Goal: Task Accomplishment & Management: Manage account settings

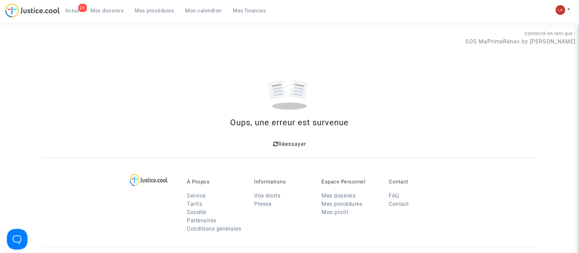
click at [163, 11] on span "Mes procédures" at bounding box center [155, 11] width 40 height 6
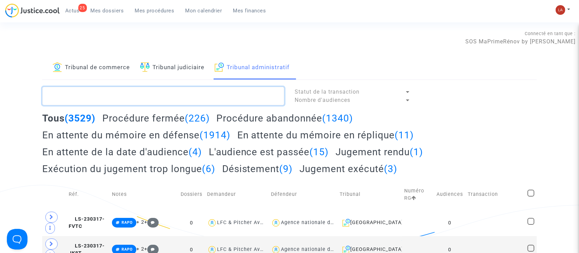
click at [215, 89] on textarea at bounding box center [163, 96] width 242 height 19
click at [65, 91] on textarea at bounding box center [163, 96] width 242 height 19
paste textarea "2500953"
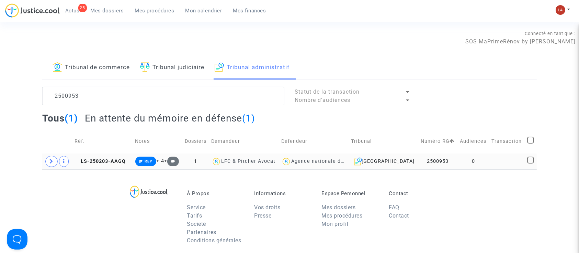
click at [114, 165] on td "LS-250203-AAGQ" at bounding box center [103, 161] width 60 height 16
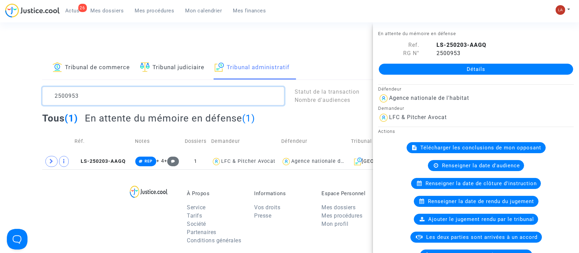
click at [73, 98] on textarea at bounding box center [163, 96] width 242 height 19
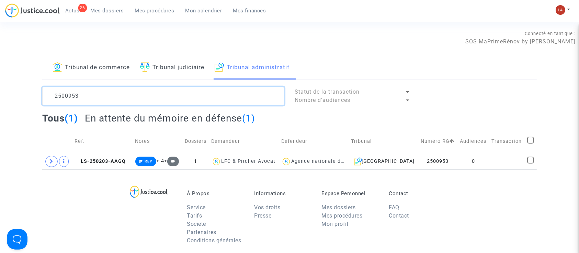
click at [73, 98] on textarea at bounding box center [163, 96] width 242 height 19
paste textarea "2"
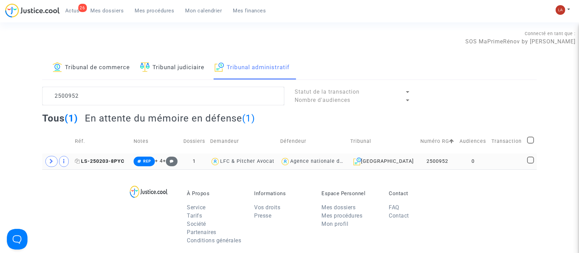
click at [99, 161] on span "LS-250203-8PYC" at bounding box center [99, 161] width 49 height 6
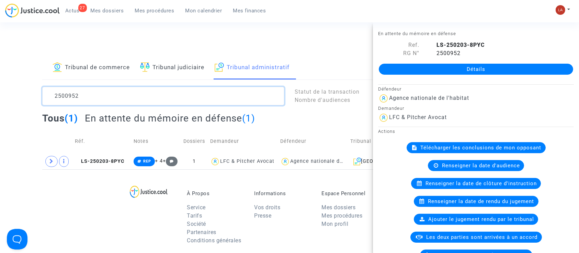
click at [181, 96] on textarea at bounding box center [163, 96] width 242 height 19
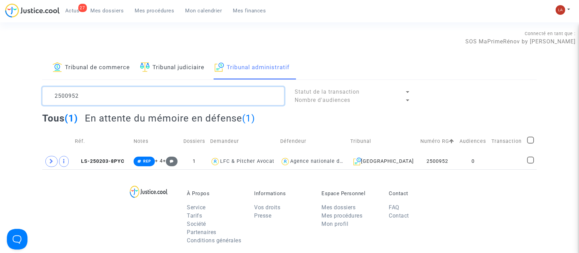
click at [181, 96] on textarea at bounding box center [163, 96] width 242 height 19
click at [148, 96] on textarea at bounding box center [163, 96] width 242 height 19
click at [148, 97] on textarea at bounding box center [163, 96] width 242 height 19
paste textarea "1"
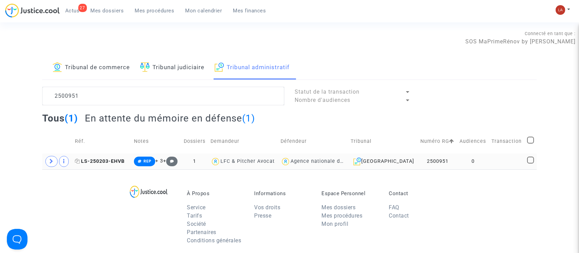
click at [116, 158] on span "LS-250203-EHVB" at bounding box center [100, 161] width 50 height 6
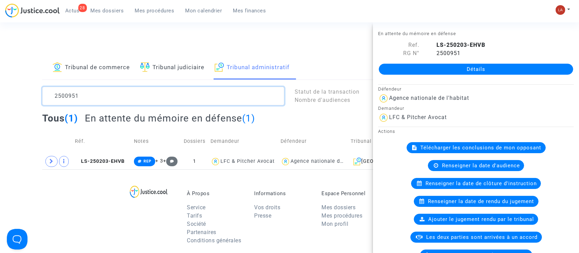
click at [63, 100] on textarea at bounding box center [163, 96] width 242 height 19
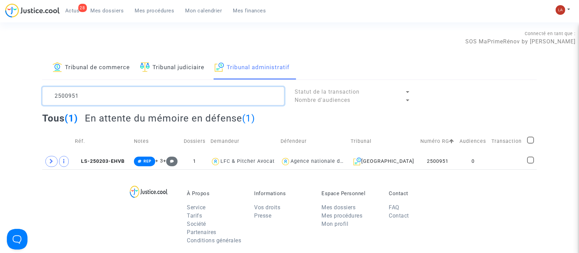
click at [63, 100] on textarea at bounding box center [163, 96] width 242 height 19
paste textarea "0"
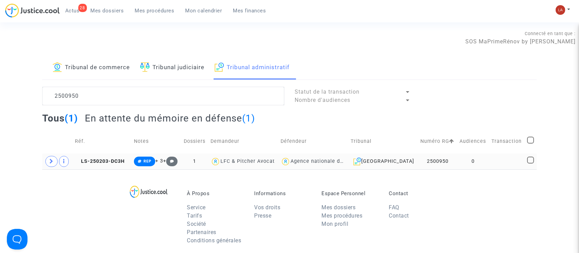
click at [84, 156] on td "LS-250203-DC3H" at bounding box center [102, 161] width 59 height 16
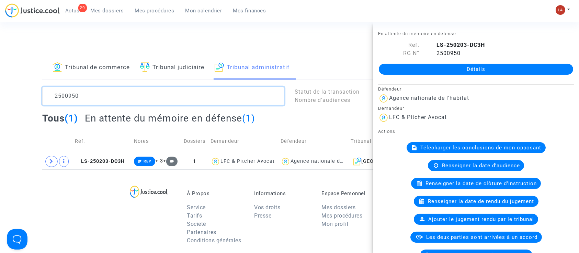
click at [60, 89] on textarea at bounding box center [163, 96] width 242 height 19
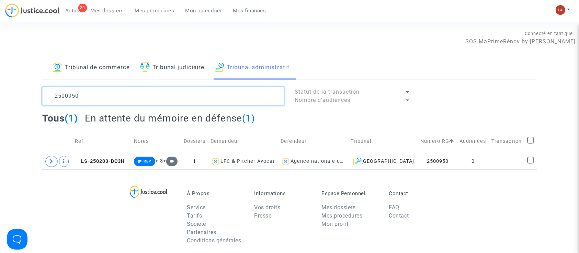
click at [60, 89] on textarea at bounding box center [163, 96] width 242 height 19
paste textarea "46"
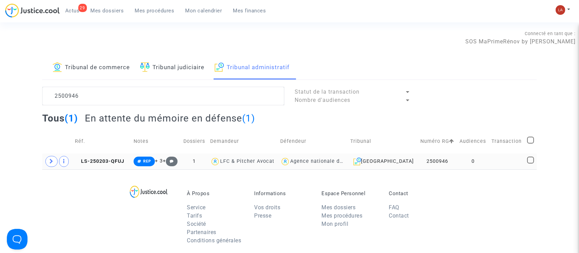
click at [114, 165] on td "LS-250203-QFUJ" at bounding box center [102, 161] width 59 height 16
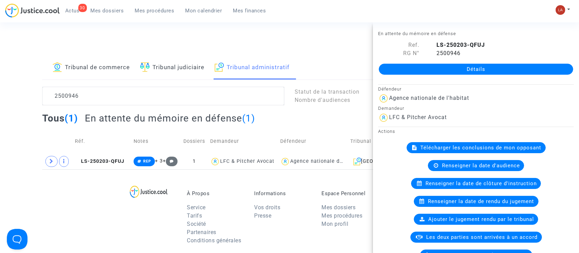
click at [132, 106] on lawsuits-list "2500946 Statut de la transaction Nombre d'audiences Tous (1) En attente du mémo…" at bounding box center [289, 128] width 495 height 82
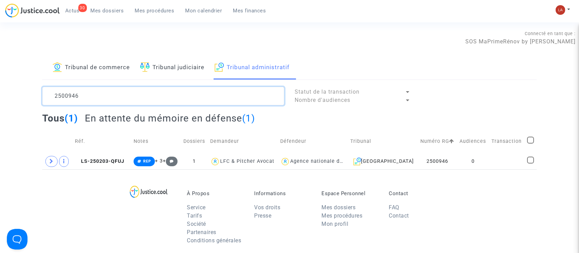
click at [126, 97] on textarea at bounding box center [163, 96] width 242 height 19
click at [125, 96] on textarea at bounding box center [163, 96] width 242 height 19
paste textarea "5"
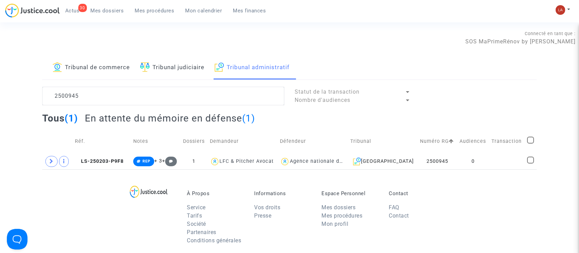
drag, startPoint x: 99, startPoint y: 158, endPoint x: 225, endPoint y: 146, distance: 126.4
click at [99, 158] on span "LS-250203-P9F8" at bounding box center [99, 161] width 49 height 6
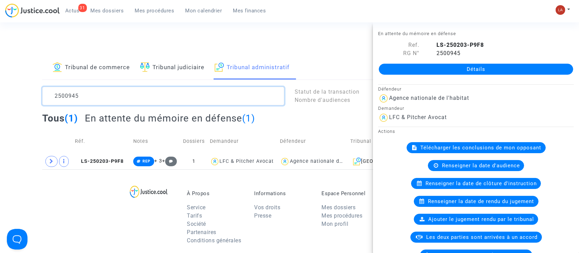
click at [78, 93] on textarea at bounding box center [163, 96] width 242 height 19
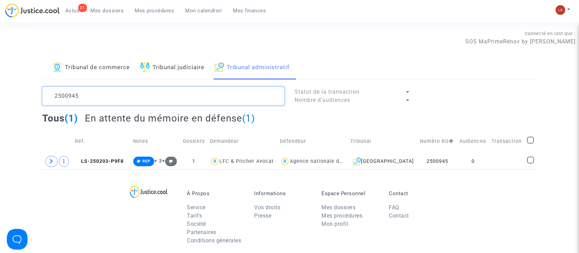
click at [78, 93] on textarea at bounding box center [163, 96] width 242 height 19
paste textarea "4"
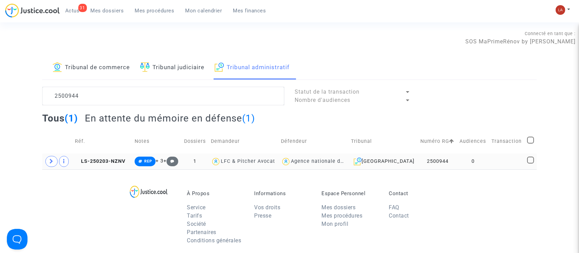
click at [106, 156] on td "LS-250203-NZNV" at bounding box center [103, 161] width 60 height 16
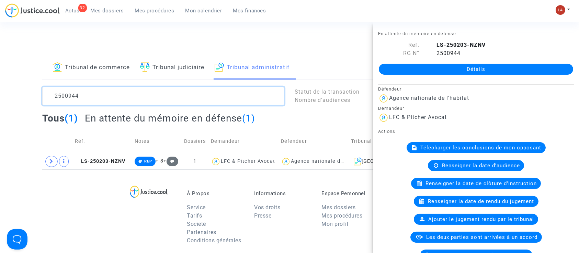
click at [115, 88] on textarea at bounding box center [163, 96] width 242 height 19
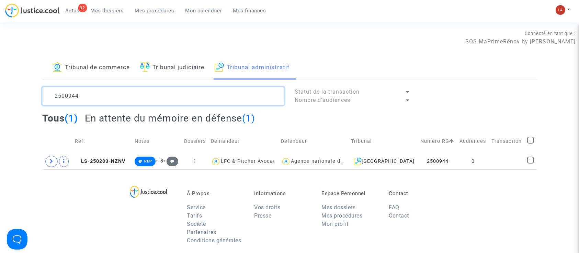
click at [114, 88] on textarea at bounding box center [163, 96] width 242 height 19
paste textarea "2500942"
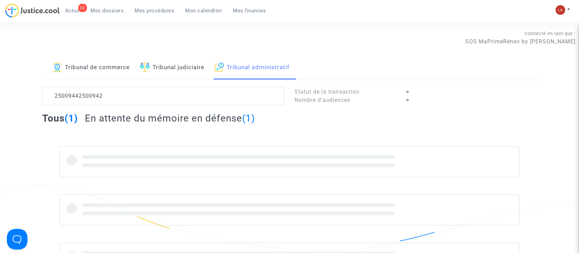
click at [85, 85] on div "Tribunal de commerce Tribunal judiciaire Tribunal administratif 25009442500942 …" at bounding box center [289, 173] width 495 height 234
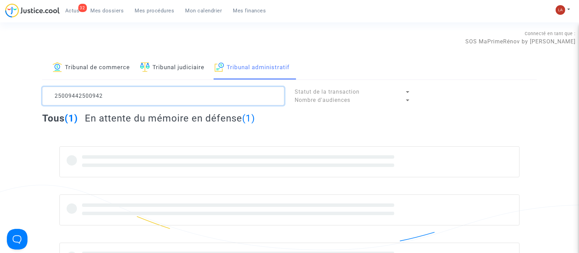
click at [78, 95] on textarea at bounding box center [163, 96] width 242 height 19
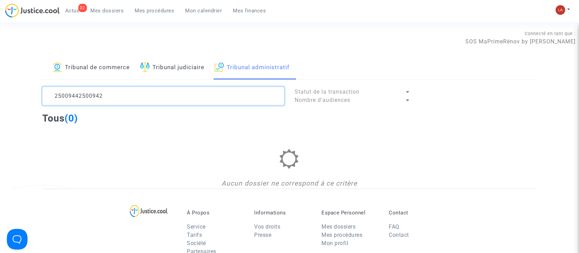
click at [78, 95] on textarea at bounding box center [163, 96] width 242 height 19
paste textarea
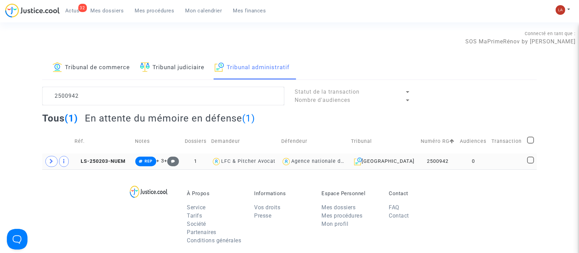
click at [131, 166] on td "LS-250203-NUEM" at bounding box center [103, 161] width 60 height 16
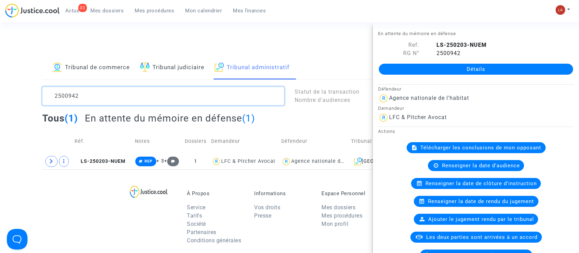
click at [100, 91] on textarea at bounding box center [163, 96] width 242 height 19
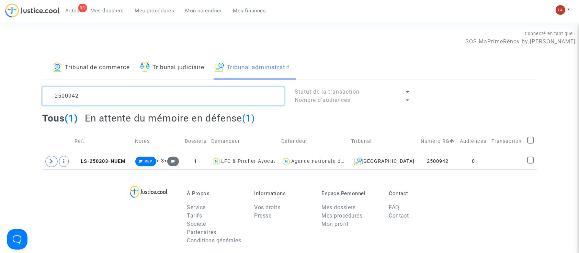
click at [100, 91] on textarea at bounding box center [163, 96] width 242 height 19
paste textarea "1"
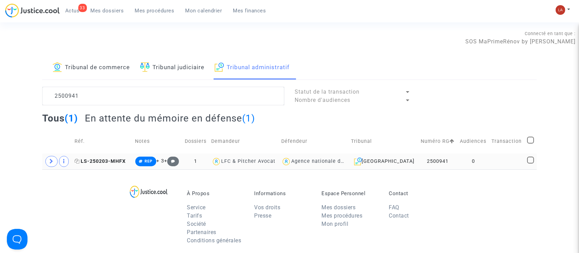
click at [99, 161] on span "LS-250203-MHFX" at bounding box center [100, 161] width 51 height 6
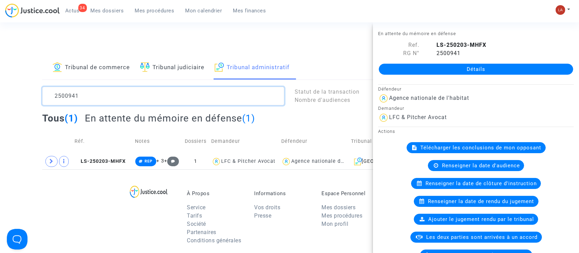
click at [74, 94] on textarea at bounding box center [163, 96] width 242 height 19
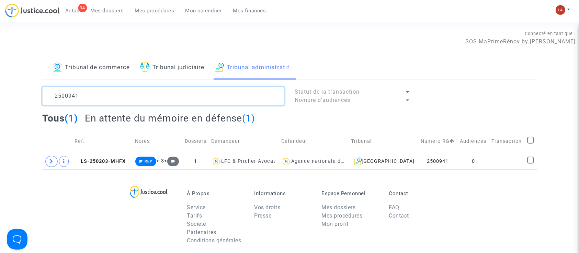
click at [74, 94] on textarea at bounding box center [163, 96] width 242 height 19
paste textarea "39"
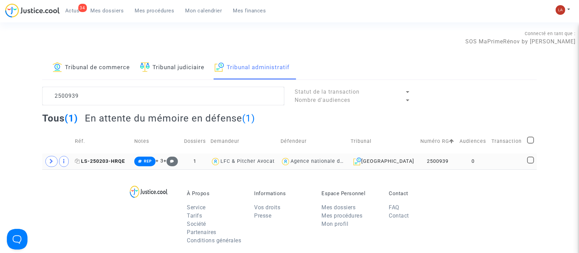
click at [113, 161] on span "LS-250203-HRQE" at bounding box center [100, 161] width 50 height 6
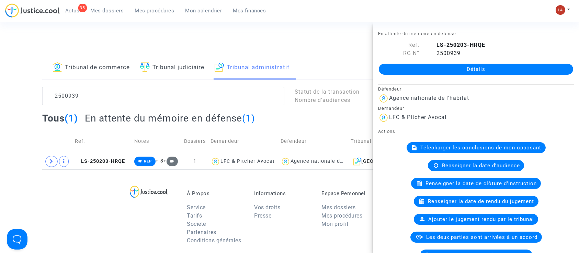
drag, startPoint x: 385, startPoint y: 74, endPoint x: 402, endPoint y: 79, distance: 17.6
drag, startPoint x: 402, startPoint y: 79, endPoint x: 398, endPoint y: 71, distance: 8.9
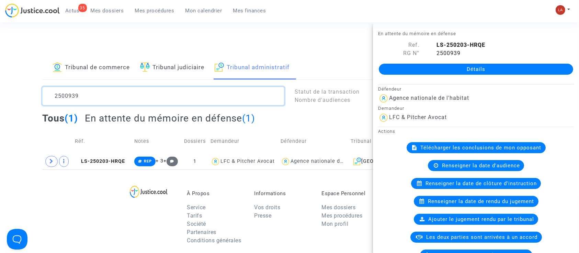
click at [76, 100] on textarea at bounding box center [163, 96] width 242 height 19
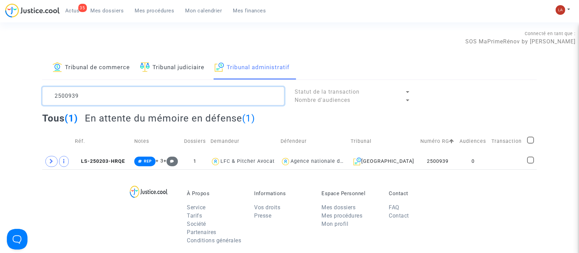
click at [76, 100] on textarea at bounding box center [163, 96] width 242 height 19
paste textarea "8"
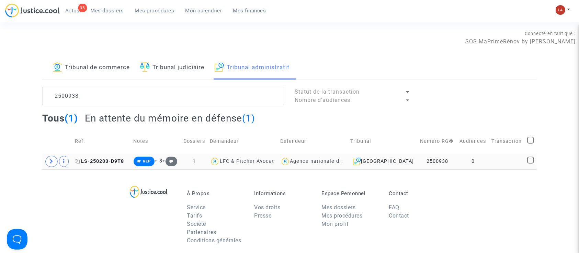
click at [86, 162] on span "LS-250203-D9T8" at bounding box center [99, 161] width 49 height 6
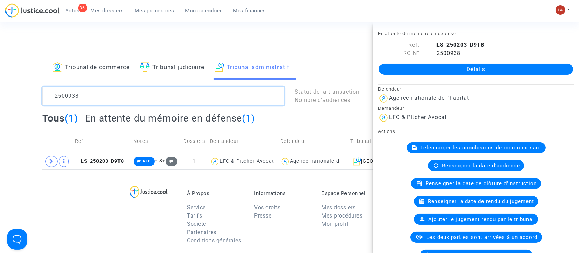
click at [67, 88] on textarea at bounding box center [163, 96] width 242 height 19
click at [68, 88] on textarea at bounding box center [163, 96] width 242 height 19
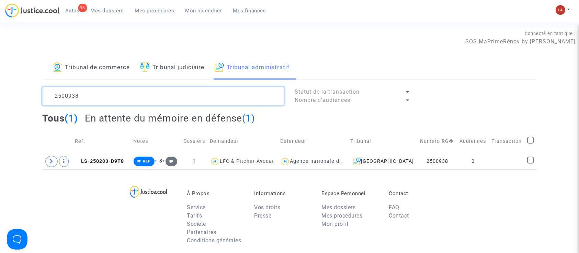
paste textarea "7"
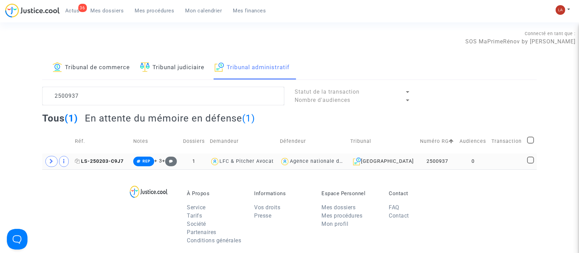
click at [107, 162] on span "LS-250203-C9J7" at bounding box center [99, 161] width 49 height 6
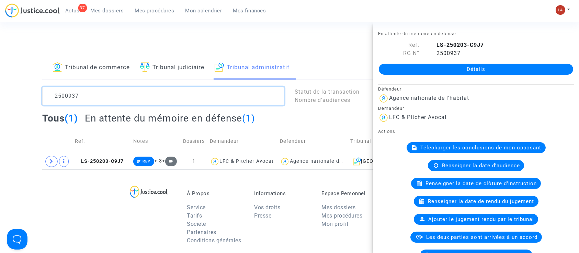
click at [74, 92] on textarea at bounding box center [163, 96] width 242 height 19
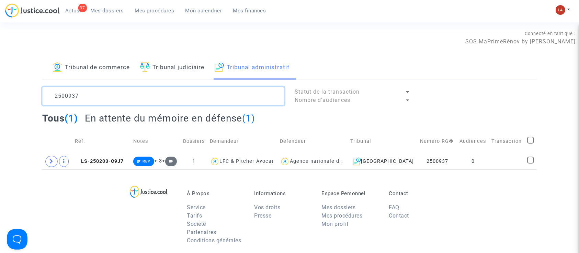
click at [74, 92] on textarea at bounding box center [163, 96] width 242 height 19
paste textarea "6"
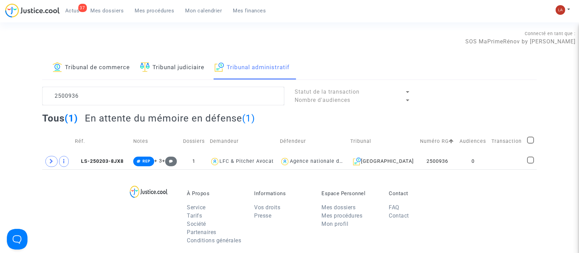
drag, startPoint x: 100, startPoint y: 162, endPoint x: 275, endPoint y: 127, distance: 178.0
click at [100, 162] on span "LS-250203-8JX8" at bounding box center [99, 161] width 49 height 6
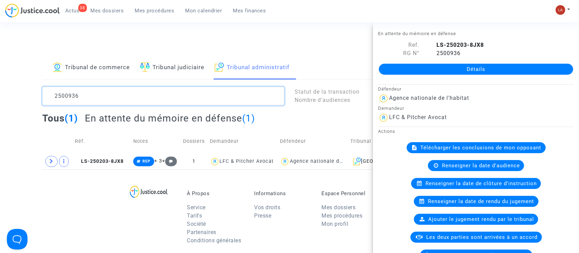
click at [73, 104] on textarea at bounding box center [163, 96] width 242 height 19
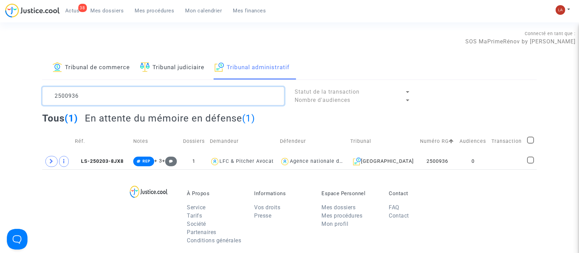
paste textarea "5"
type textarea "2500935"
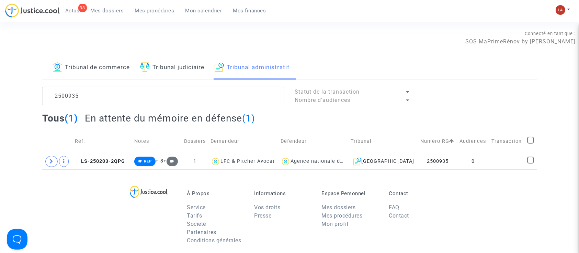
click at [109, 157] on td "LS-250203-2QPG" at bounding box center [102, 161] width 59 height 16
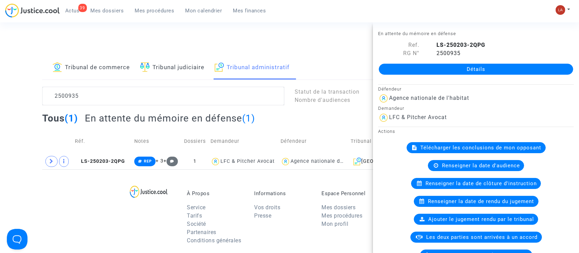
click at [76, 15] on link "39 Actus" at bounding box center [72, 10] width 25 height 10
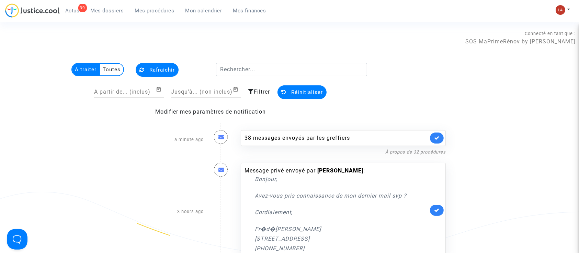
click at [431, 139] on link at bounding box center [437, 137] width 14 height 11
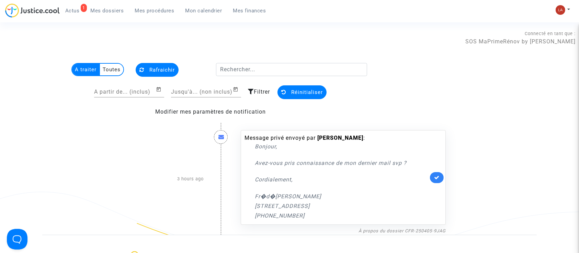
click at [96, 8] on span "Mes dossiers" at bounding box center [107, 11] width 33 height 6
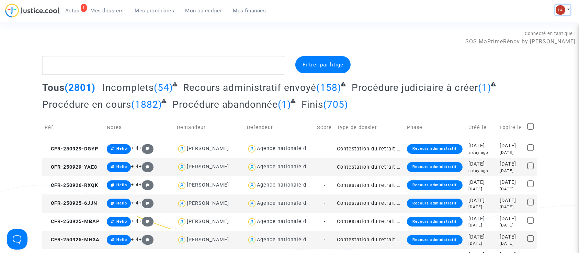
click at [560, 9] on img at bounding box center [561, 10] width 10 height 10
click at [525, 32] on link "Changer de compte" at bounding box center [535, 35] width 69 height 11
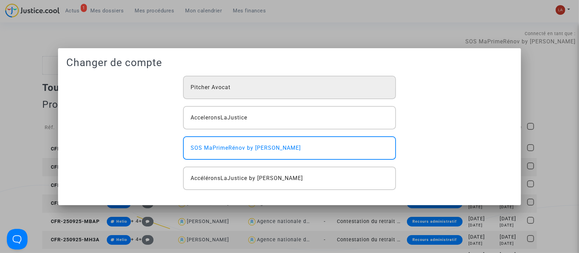
click at [248, 87] on div "Pitcher Avocat" at bounding box center [289, 87] width 213 height 23
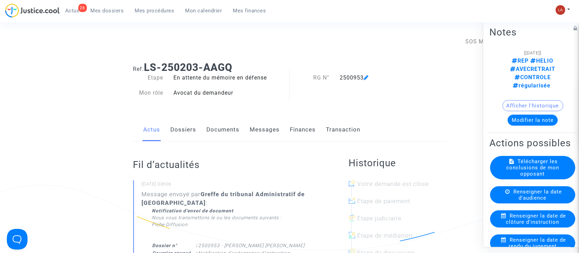
drag, startPoint x: 544, startPoint y: 212, endPoint x: 539, endPoint y: 212, distance: 4.8
click at [543, 212] on span "Renseigner la date de clôture d'instruction" at bounding box center [537, 218] width 60 height 12
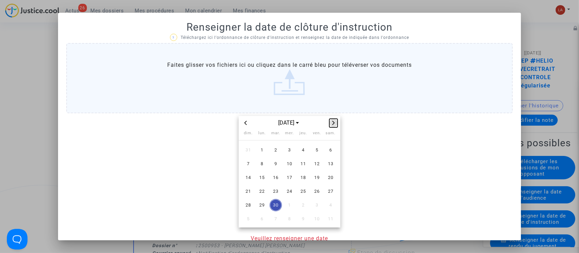
click at [330, 119] on button "Next month" at bounding box center [334, 123] width 8 height 9
click at [256, 166] on span "6" at bounding box center [262, 163] width 12 height 12
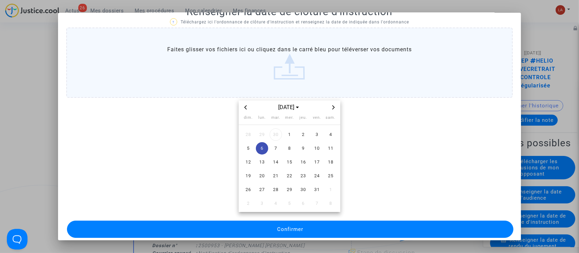
scroll to position [22, 0]
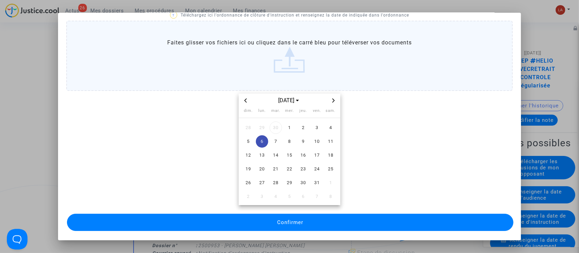
click at [275, 43] on label "Faites glisser vos fichiers ici ou cliquez dans le carré bleu pour téléverser v…" at bounding box center [289, 56] width 447 height 70
click at [0, 0] on input "Faites glisser vos fichiers ici ou cliquez dans le carré bleu pour téléverser v…" at bounding box center [0, 0] width 0 height 0
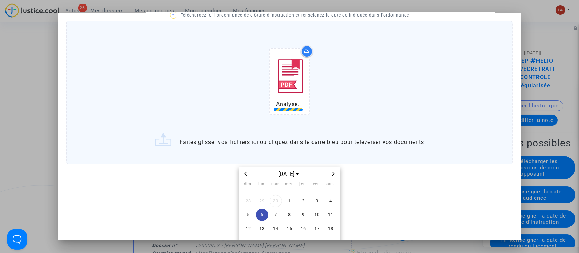
scroll to position [68, 0]
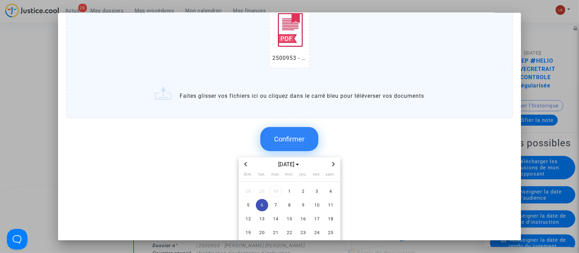
click at [306, 135] on button "Confirmer" at bounding box center [290, 139] width 58 height 24
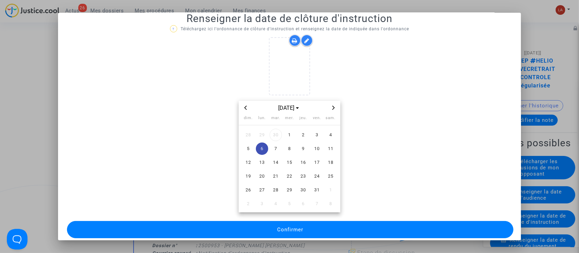
scroll to position [16, 0]
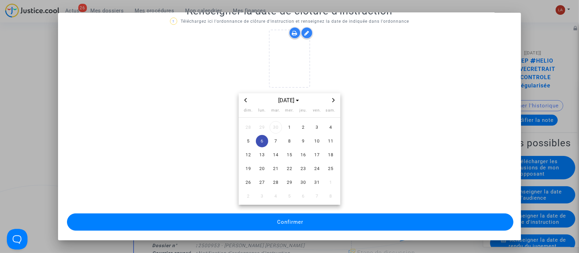
click at [376, 220] on button "Confirmer" at bounding box center [290, 221] width 447 height 17
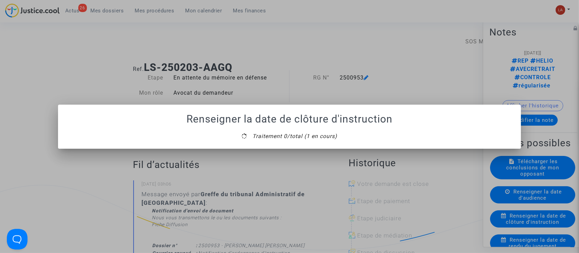
scroll to position [0, 0]
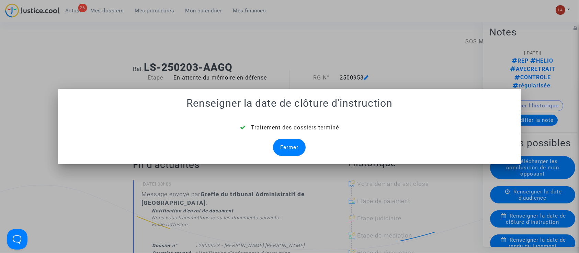
drag, startPoint x: 313, startPoint y: 156, endPoint x: 297, endPoint y: 146, distance: 18.6
click at [312, 156] on mat-dialog-container "Renseigner la date de clôture d'instruction Traitement des dossiers terminé Fer…" at bounding box center [290, 126] width 464 height 75
click at [292, 144] on div "Fermer" at bounding box center [289, 147] width 33 height 17
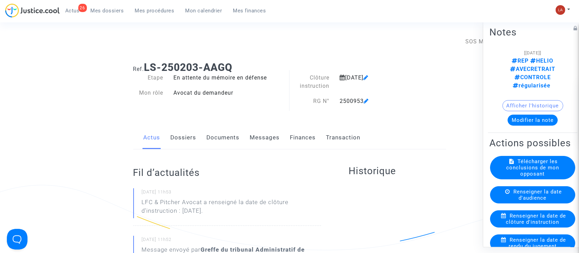
click at [226, 135] on link "Documents" at bounding box center [223, 137] width 33 height 23
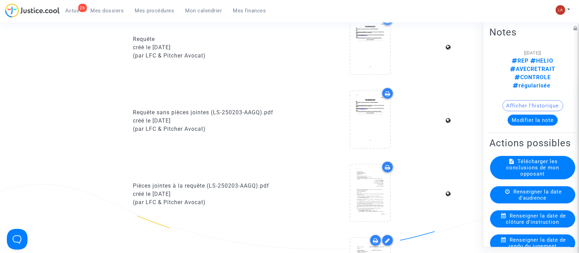
scroll to position [275, 0]
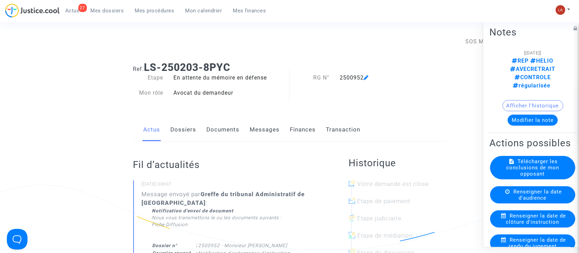
drag, startPoint x: 170, startPoint y: 131, endPoint x: 175, endPoint y: 131, distance: 4.9
click at [171, 131] on link "Dossiers" at bounding box center [184, 129] width 26 height 23
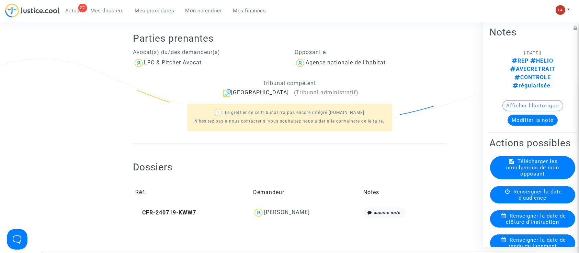
scroll to position [229, 0]
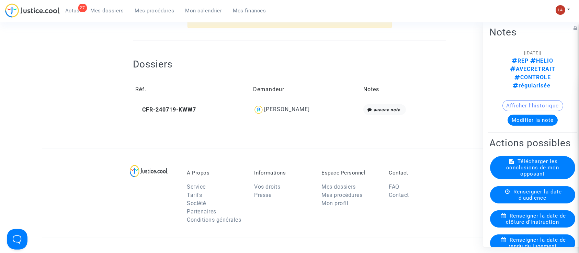
click at [550, 213] on span "Renseigner la date de clôture d'instruction" at bounding box center [537, 218] width 60 height 12
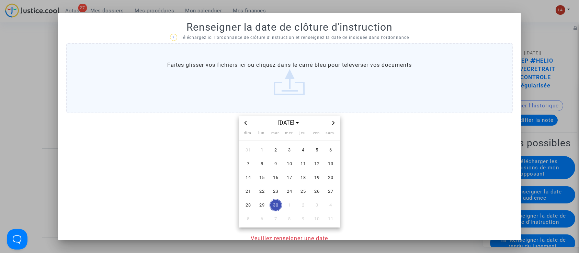
click at [332, 123] on icon "Next month" at bounding box center [334, 123] width 4 height 4
click at [258, 164] on span "6" at bounding box center [262, 163] width 12 height 12
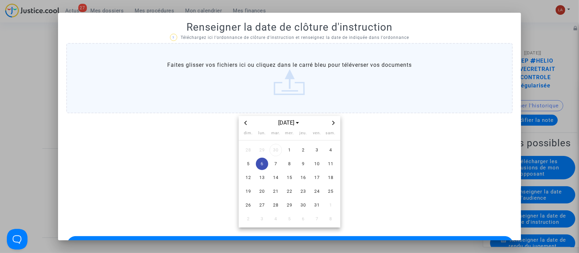
click at [319, 100] on label "Faites glisser vos fichiers ici ou cliquez dans le carré bleu pour téléverser v…" at bounding box center [289, 78] width 447 height 70
click at [0, 0] on input "Faites glisser vos fichiers ici ou cliquez dans le carré bleu pour téléverser v…" at bounding box center [0, 0] width 0 height 0
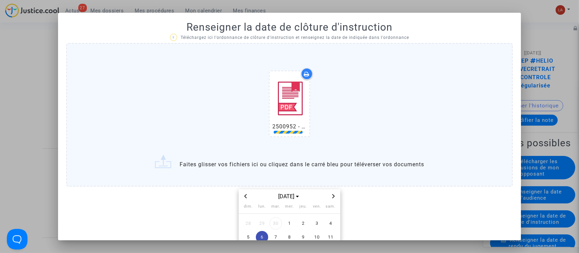
scroll to position [96, 0]
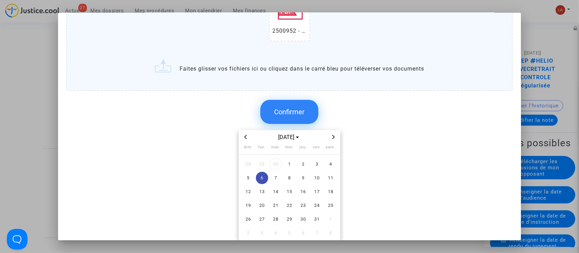
click at [291, 104] on button "Confirmer" at bounding box center [290, 112] width 58 height 24
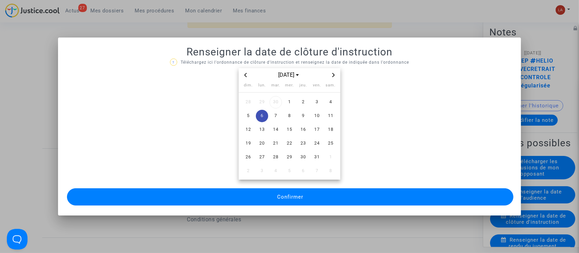
scroll to position [0, 0]
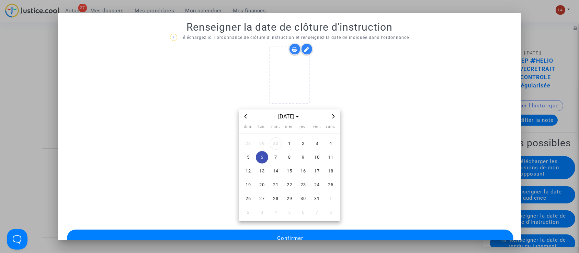
click at [406, 226] on ng-component "? Téléchargez ici l'ordonnance de clôture d'instruction et renseignez la date d…" at bounding box center [289, 140] width 447 height 215
click at [397, 227] on ng-component "? Téléchargez ici l'ordonnance de clôture d'instruction et renseignez la date d…" at bounding box center [289, 140] width 447 height 215
click at [399, 234] on button "Confirmer" at bounding box center [290, 237] width 447 height 17
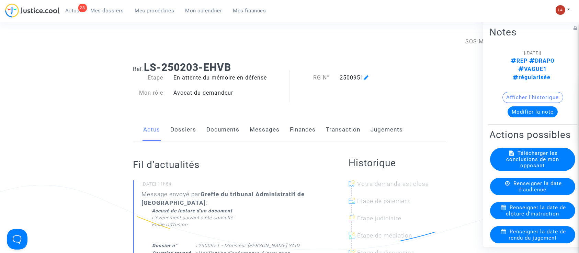
click at [547, 216] on span "Renseigner la date de clôture d'instruction" at bounding box center [537, 210] width 60 height 12
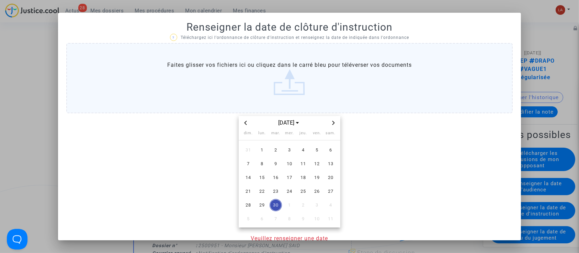
click at [335, 119] on div "[DATE]" at bounding box center [290, 123] width 102 height 14
click at [332, 122] on icon "Next month" at bounding box center [334, 123] width 4 height 4
click at [256, 165] on span "6" at bounding box center [262, 163] width 12 height 12
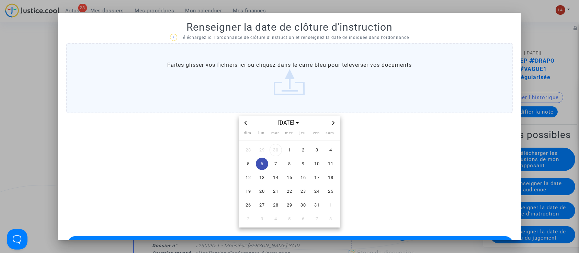
click at [308, 100] on label "Faites glisser vos fichiers ici ou cliquez dans le carré bleu pour téléverser v…" at bounding box center [289, 78] width 447 height 70
click at [0, 0] on input "Faites glisser vos fichiers ici ou cliquez dans le carré bleu pour téléverser v…" at bounding box center [0, 0] width 0 height 0
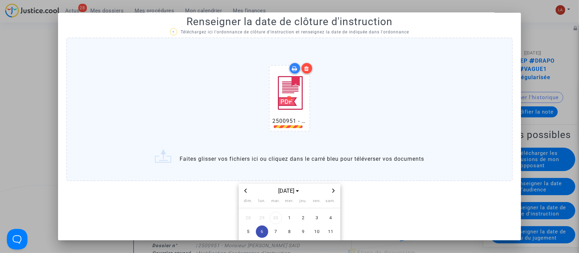
scroll to position [4, 0]
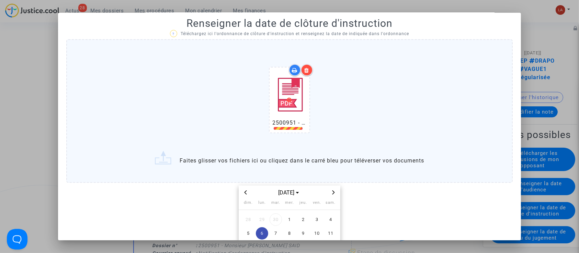
click at [303, 73] on div at bounding box center [307, 70] width 12 height 12
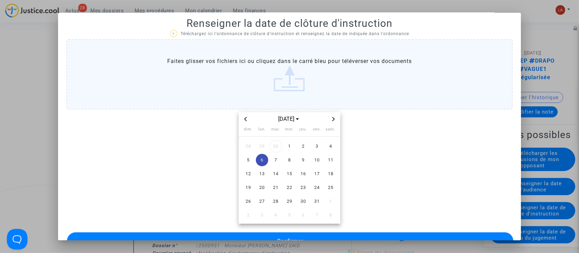
click at [367, 81] on label "Faites glisser vos fichiers ici ou cliquez dans le carré bleu pour téléverser v…" at bounding box center [289, 74] width 447 height 70
click at [0, 0] on input "Faites glisser vos fichiers ici ou cliquez dans le carré bleu pour téléverser v…" at bounding box center [0, 0] width 0 height 0
click at [554, 78] on div at bounding box center [289, 126] width 579 height 253
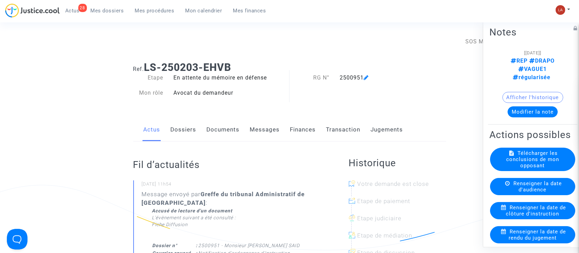
click at [513, 210] on span "Renseigner la date de clôture d'instruction" at bounding box center [537, 210] width 60 height 12
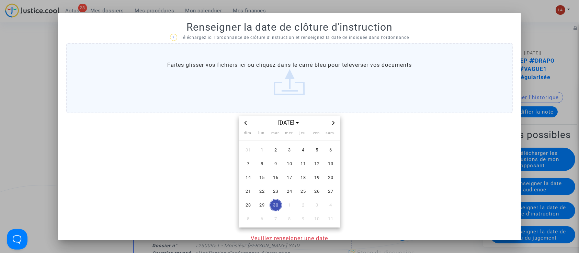
click at [315, 82] on label "Faites glisser vos fichiers ici ou cliquez dans le carré bleu pour téléverser v…" at bounding box center [289, 78] width 447 height 70
click at [0, 0] on input "Faites glisser vos fichiers ici ou cliquez dans le carré bleu pour téléverser v…" at bounding box center [0, 0] width 0 height 0
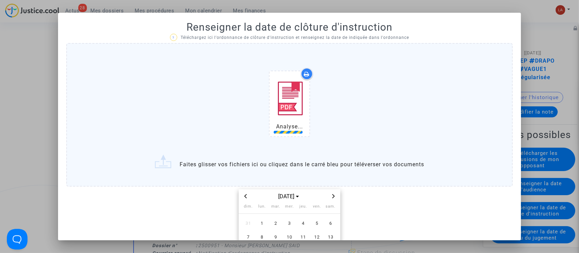
click at [330, 197] on span "Next month" at bounding box center [334, 196] width 8 height 8
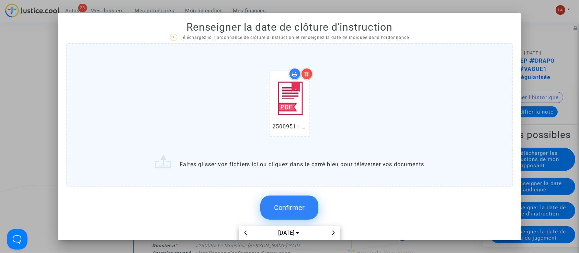
scroll to position [126, 0]
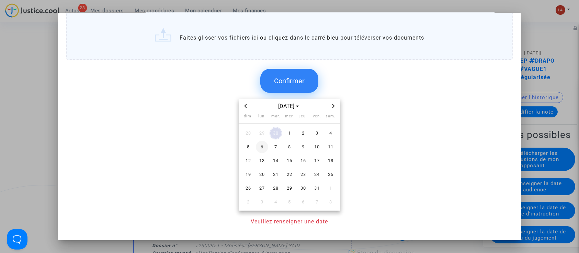
click at [258, 144] on span "6" at bounding box center [262, 147] width 12 height 12
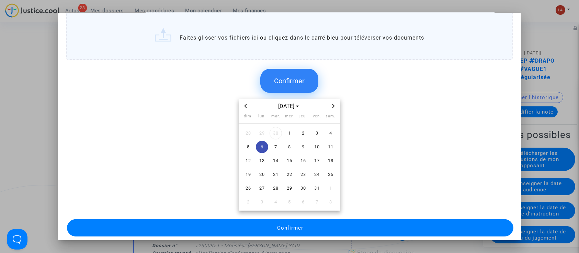
click at [278, 77] on span "Confirmer" at bounding box center [289, 81] width 31 height 8
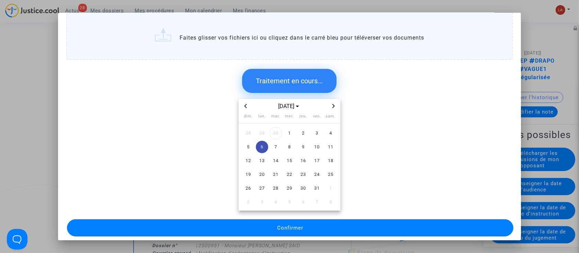
scroll to position [0, 0]
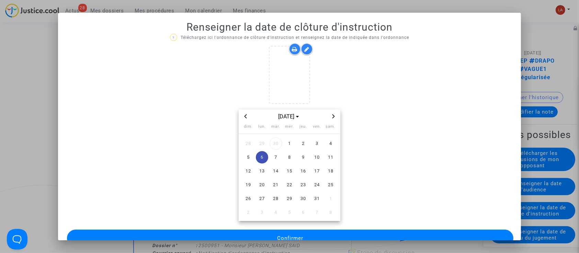
click at [452, 228] on div "Confirmer" at bounding box center [289, 238] width 447 height 21
click at [441, 235] on button "Confirmer" at bounding box center [290, 237] width 447 height 17
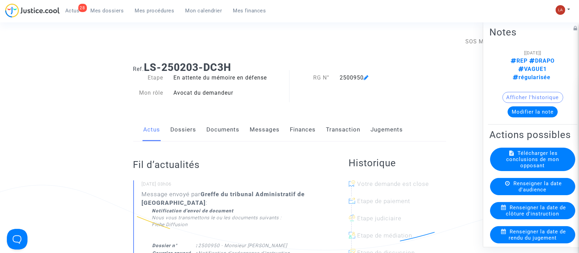
click at [204, 131] on div "Actus Dossiers Documents Messages Finances Transaction Jugements" at bounding box center [289, 129] width 313 height 23
click at [523, 212] on span "Renseigner la date de clôture d'instruction" at bounding box center [537, 210] width 60 height 12
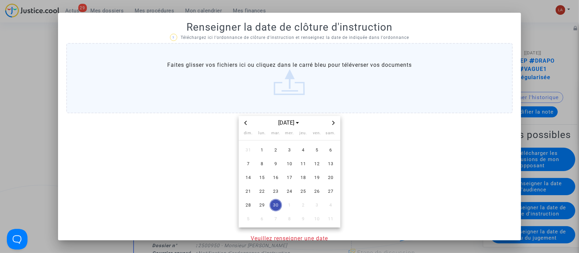
click at [325, 91] on label "Faites glisser vos fichiers ici ou cliquez dans le carré bleu pour téléverser v…" at bounding box center [289, 78] width 447 height 70
click at [0, 0] on input "Faites glisser vos fichiers ici ou cliquez dans le carré bleu pour téléverser v…" at bounding box center [0, 0] width 0 height 0
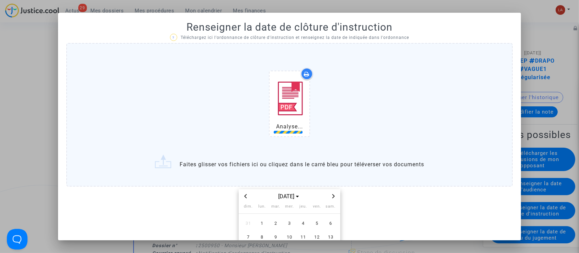
click at [330, 193] on span "Next month" at bounding box center [334, 196] width 8 height 8
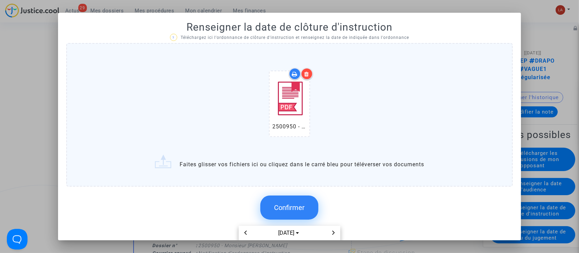
scroll to position [91, 0]
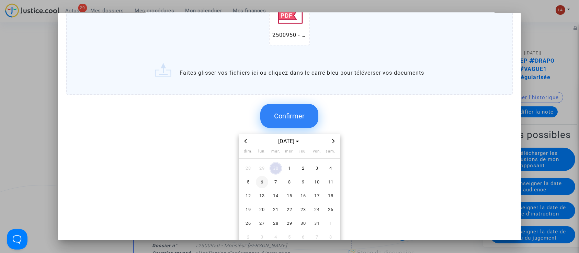
click at [260, 181] on span "6" at bounding box center [262, 182] width 12 height 12
click at [275, 124] on button "Confirmer" at bounding box center [290, 116] width 58 height 24
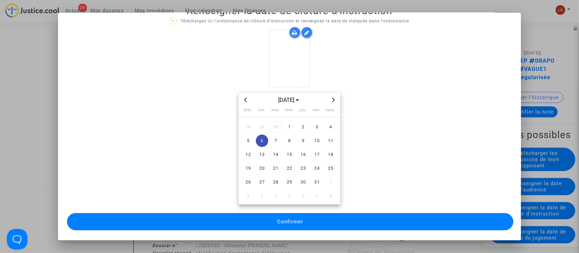
scroll to position [0, 0]
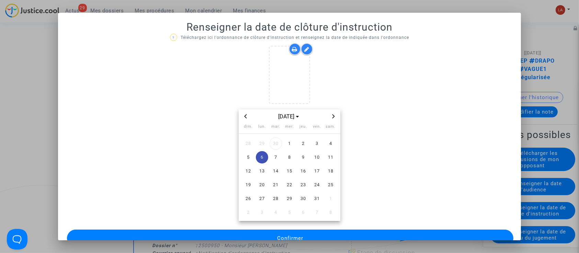
click at [390, 233] on button "Confirmer" at bounding box center [290, 237] width 447 height 17
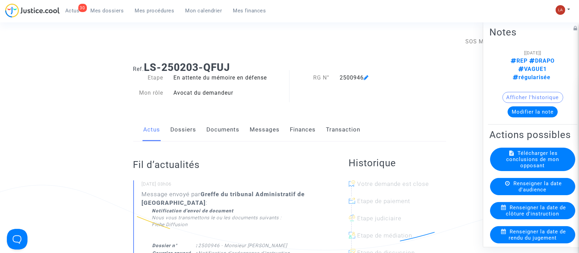
click at [520, 216] on span "Renseigner la date de clôture d'instruction" at bounding box center [537, 210] width 60 height 12
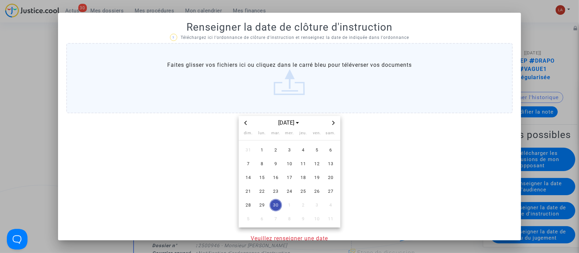
click at [349, 83] on label "Faites glisser vos fichiers ici ou cliquez dans le carré bleu pour téléverser v…" at bounding box center [289, 78] width 447 height 70
click at [0, 0] on input "Faites glisser vos fichiers ici ou cliquez dans le carré bleu pour téléverser v…" at bounding box center [0, 0] width 0 height 0
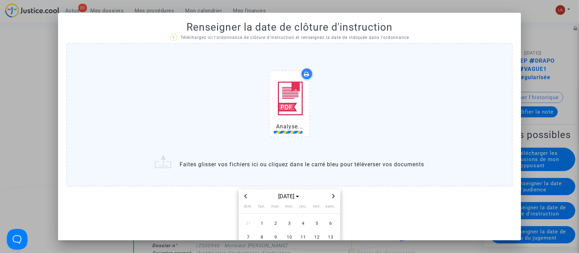
click at [332, 197] on icon "Next month" at bounding box center [334, 196] width 4 height 4
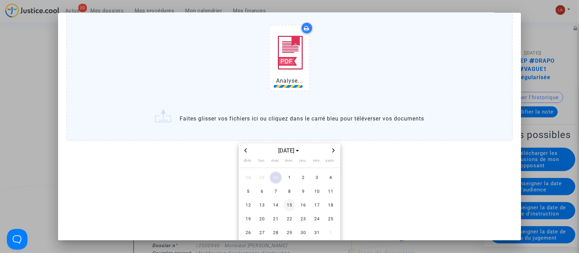
scroll to position [90, 0]
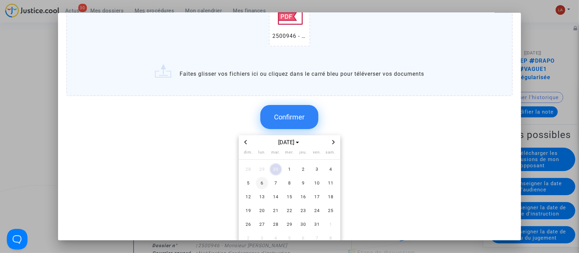
click at [261, 185] on span "6" at bounding box center [262, 183] width 12 height 12
click at [303, 113] on button "Confirmer" at bounding box center [290, 117] width 58 height 24
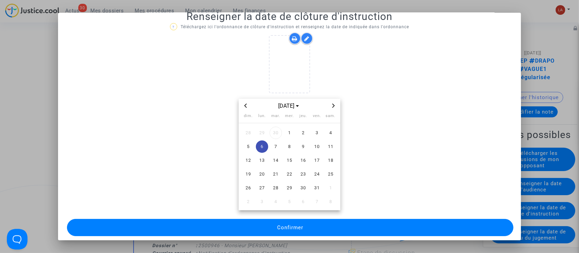
scroll to position [16, 0]
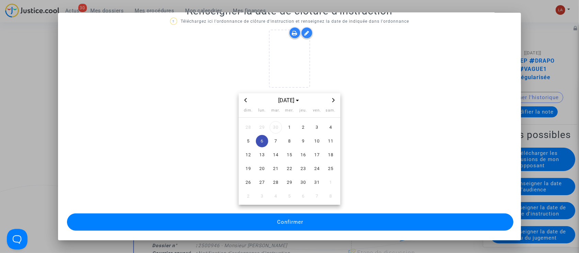
click at [321, 217] on button "Confirmer" at bounding box center [290, 221] width 447 height 17
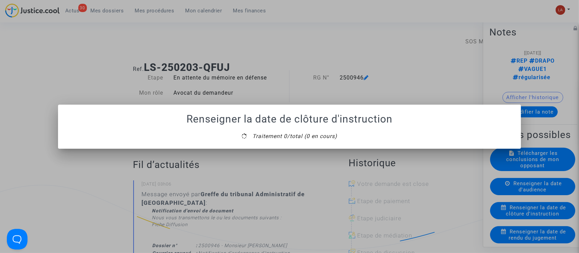
scroll to position [0, 0]
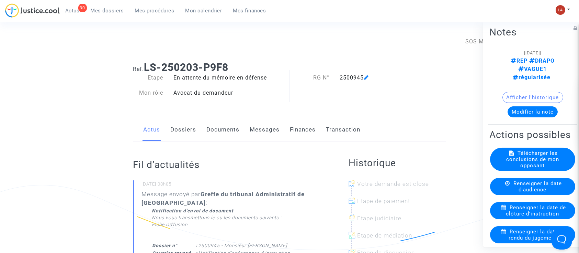
drag, startPoint x: 509, startPoint y: 211, endPoint x: 501, endPoint y: 210, distance: 8.0
click at [509, 211] on span "Renseigner la date de clôture d'instruction" at bounding box center [537, 210] width 60 height 12
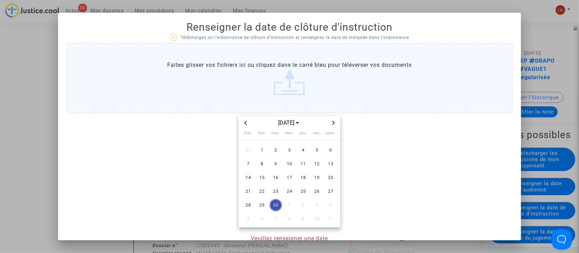
drag, startPoint x: 328, startPoint y: 124, endPoint x: 322, endPoint y: 129, distance: 7.3
click at [330, 124] on span "Next month" at bounding box center [334, 123] width 8 height 8
click at [259, 161] on span "6" at bounding box center [262, 163] width 12 height 12
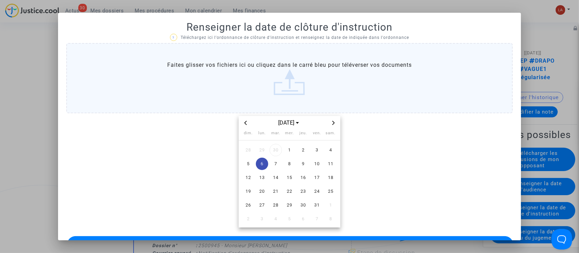
click at [262, 88] on label "Faites glisser vos fichiers ici ou cliquez dans le carré bleu pour téléverser v…" at bounding box center [289, 78] width 447 height 70
click at [0, 0] on input "Faites glisser vos fichiers ici ou cliquez dans le carré bleu pour téléverser v…" at bounding box center [0, 0] width 0 height 0
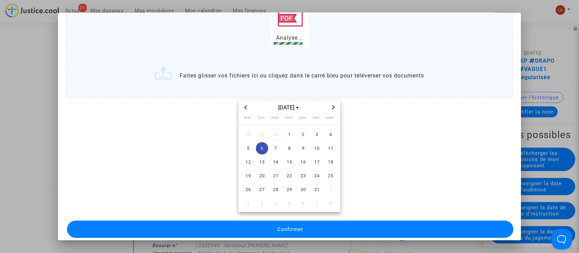
scroll to position [91, 0]
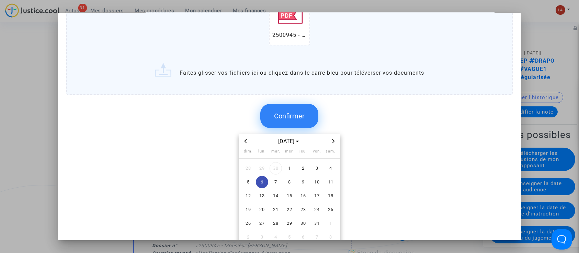
click at [289, 117] on span "Confirmer" at bounding box center [289, 116] width 31 height 8
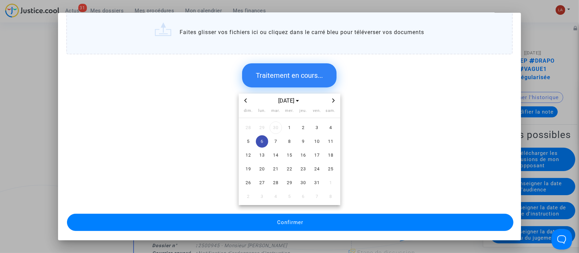
scroll to position [0, 0]
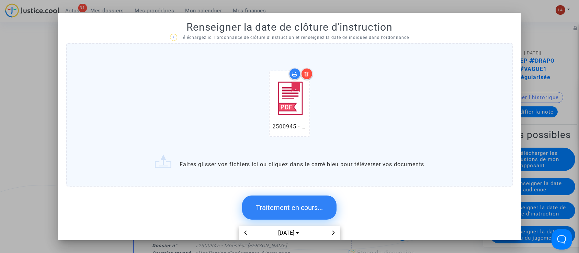
click at [406, 224] on ng-component "? Téléchargez ici l'ordonnance de clôture d'instruction et renseignez la date d…" at bounding box center [289, 198] width 447 height 331
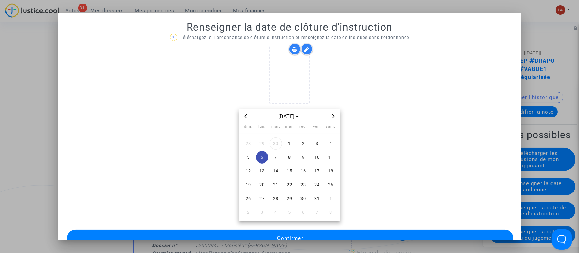
click at [402, 235] on button "Confirmer" at bounding box center [290, 237] width 447 height 17
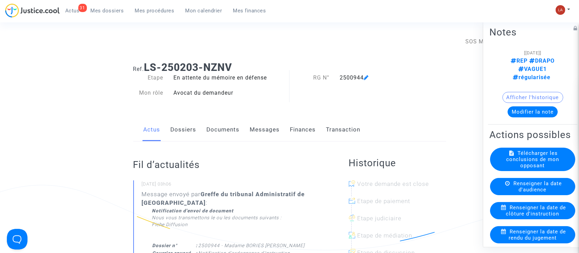
click at [535, 217] on span "Renseigner la date de clôture d'instruction" at bounding box center [537, 210] width 60 height 12
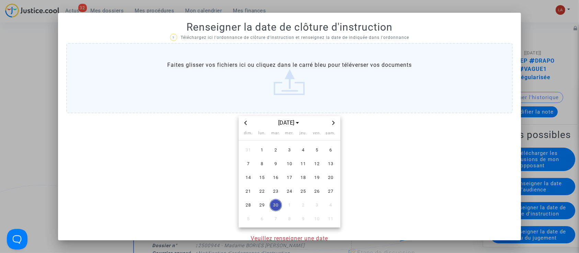
click at [332, 124] on span "Next month" at bounding box center [334, 123] width 8 height 8
click at [259, 163] on span "6" at bounding box center [262, 163] width 12 height 12
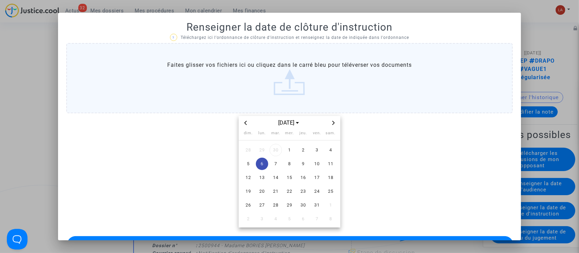
click at [253, 77] on label "Faites glisser vos fichiers ici ou cliquez dans le carré bleu pour téléverser v…" at bounding box center [289, 78] width 447 height 70
click at [0, 0] on input "Faites glisser vos fichiers ici ou cliquez dans le carré bleu pour téléverser v…" at bounding box center [0, 0] width 0 height 0
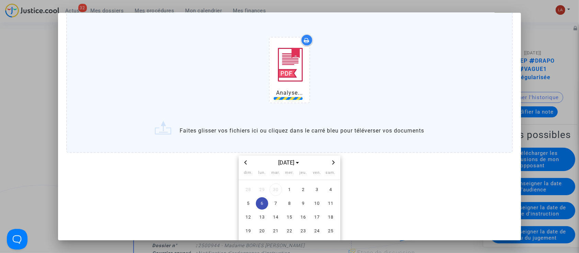
scroll to position [91, 0]
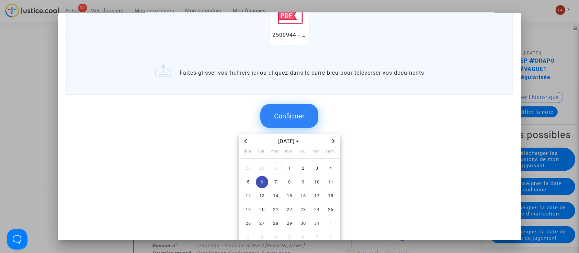
click at [283, 109] on button "Confirmer" at bounding box center [290, 116] width 58 height 24
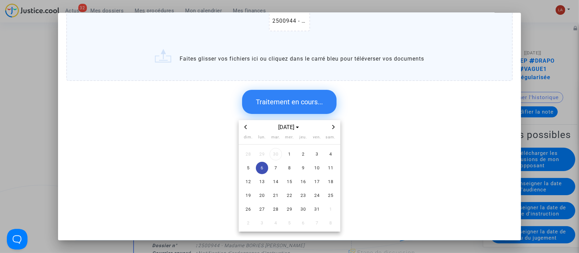
scroll to position [132, 0]
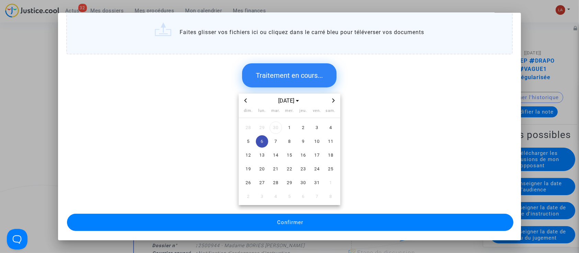
click at [402, 205] on datetime "[DATE] dim. lun. mar. mer. jeu. ven. sam. 28 29 30 1 2 3 4 5 6 7 8 9 10 11 12 1…" at bounding box center [289, 148] width 447 height 111
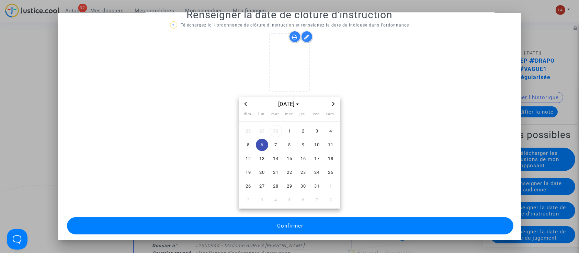
scroll to position [16, 0]
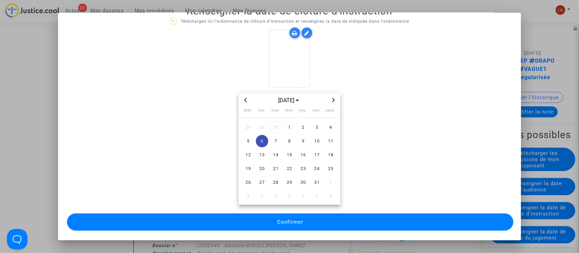
click at [402, 209] on ng-component "? Téléchargez ici l'ordonnance de clôture d'instruction et renseignez la date d…" at bounding box center [289, 124] width 447 height 215
click at [395, 219] on button "Confirmer" at bounding box center [290, 221] width 447 height 17
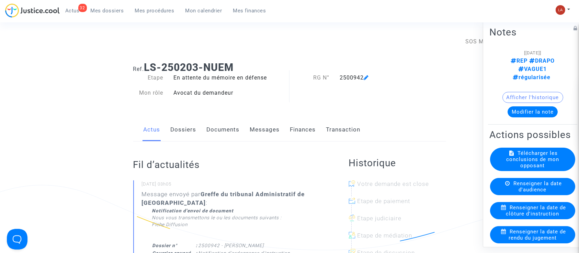
drag, startPoint x: 214, startPoint y: 127, endPoint x: 186, endPoint y: 126, distance: 28.5
click at [214, 127] on link "Documents" at bounding box center [223, 129] width 33 height 23
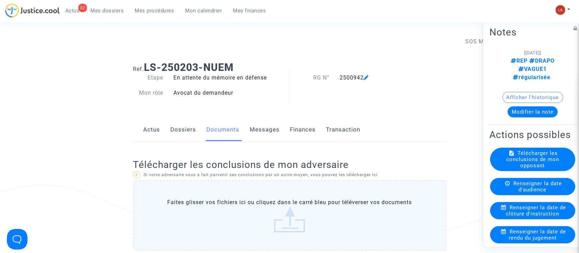
click at [517, 217] on span "Renseigner la date de clôture d'instruction" at bounding box center [537, 210] width 60 height 12
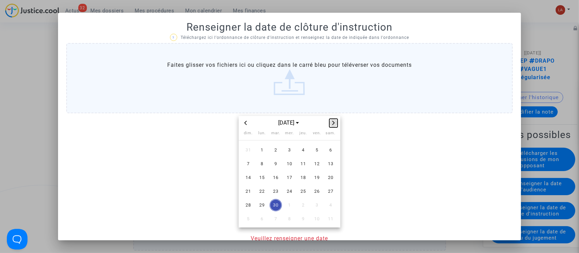
drag, startPoint x: 326, startPoint y: 120, endPoint x: 326, endPoint y: 128, distance: 7.2
click at [330, 120] on button "Next month" at bounding box center [334, 123] width 8 height 9
click at [257, 164] on span "6" at bounding box center [262, 163] width 12 height 12
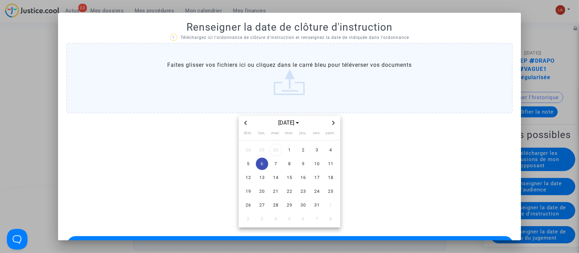
click at [283, 98] on label "Faites glisser vos fichiers ici ou cliquez dans le carré bleu pour téléverser v…" at bounding box center [289, 78] width 447 height 70
click at [0, 0] on input "Faites glisser vos fichiers ici ou cliquez dans le carré bleu pour téléverser v…" at bounding box center [0, 0] width 0 height 0
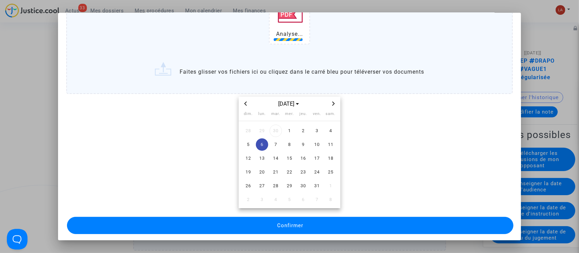
scroll to position [96, 0]
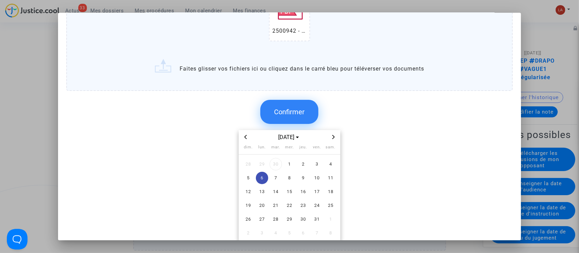
click at [289, 114] on span "Confirmer" at bounding box center [289, 112] width 31 height 8
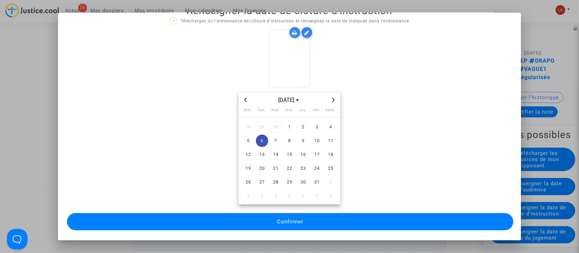
scroll to position [16, 0]
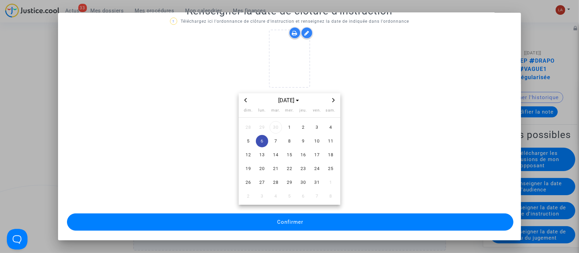
click at [346, 219] on button "Confirmer" at bounding box center [290, 221] width 447 height 17
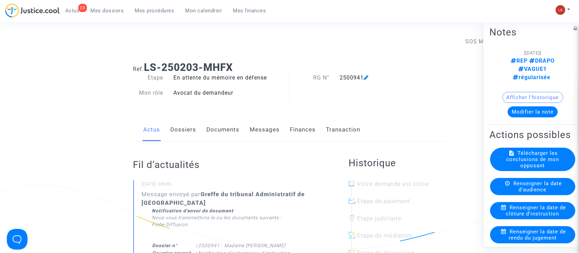
click at [554, 214] on span "Renseigner la date de clôture d'instruction" at bounding box center [537, 210] width 60 height 12
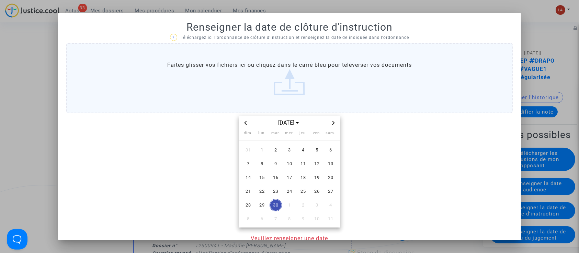
drag, startPoint x: 307, startPoint y: 62, endPoint x: 216, endPoint y: 36, distance: 95.0
click at [307, 62] on label "Faites glisser vos fichiers ici ou cliquez dans le carré bleu pour téléverser v…" at bounding box center [289, 78] width 447 height 70
click at [0, 0] on input "Faites glisser vos fichiers ici ou cliquez dans le carré bleu pour téléverser v…" at bounding box center [0, 0] width 0 height 0
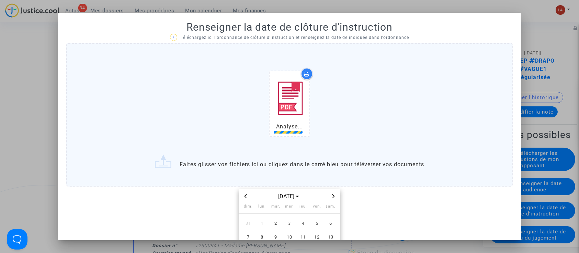
click at [330, 192] on span "Next month" at bounding box center [334, 196] width 8 height 8
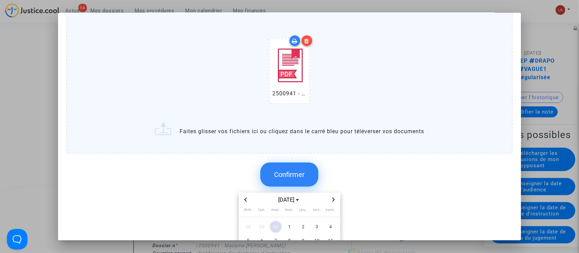
scroll to position [46, 0]
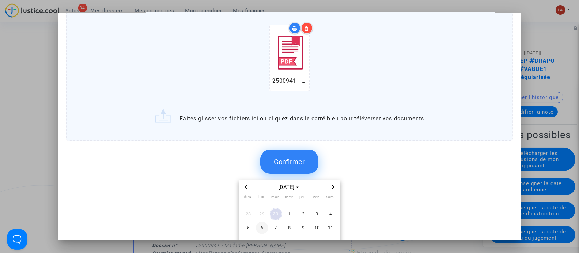
click at [258, 226] on span "6" at bounding box center [262, 227] width 12 height 12
click at [290, 157] on span "Confirmer" at bounding box center [289, 161] width 31 height 8
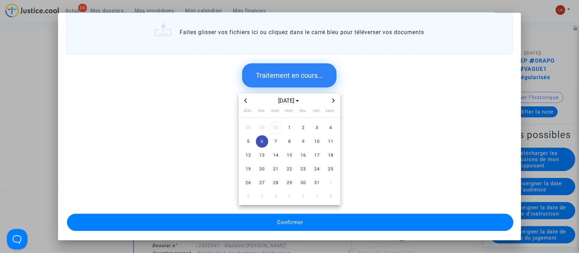
scroll to position [0, 0]
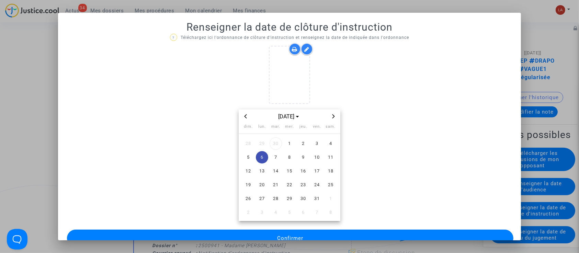
click at [384, 234] on button "Confirmer" at bounding box center [290, 237] width 447 height 17
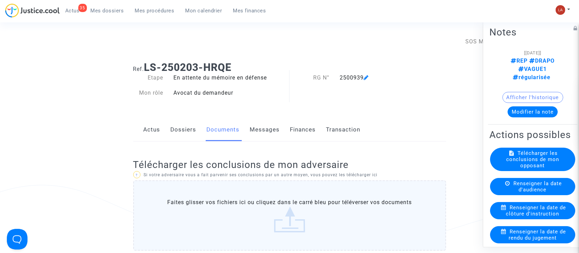
click at [521, 212] on span "Renseigner la date de clôture d'instruction" at bounding box center [537, 210] width 60 height 12
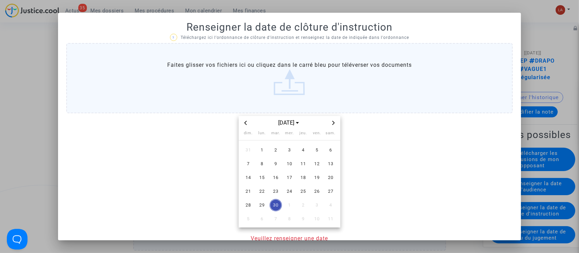
click at [330, 121] on span "Next month" at bounding box center [334, 123] width 8 height 8
click at [256, 163] on span "6" at bounding box center [262, 163] width 12 height 12
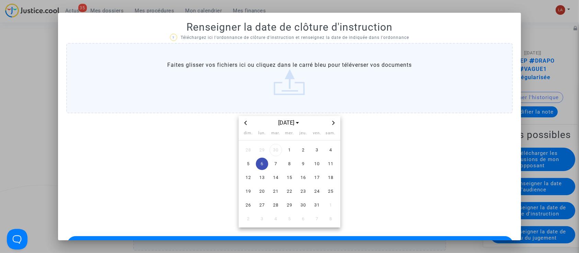
click at [312, 87] on label "Faites glisser vos fichiers ici ou cliquez dans le carré bleu pour téléverser v…" at bounding box center [289, 78] width 447 height 70
click at [0, 0] on input "Faites glisser vos fichiers ici ou cliquez dans le carré bleu pour téléverser v…" at bounding box center [0, 0] width 0 height 0
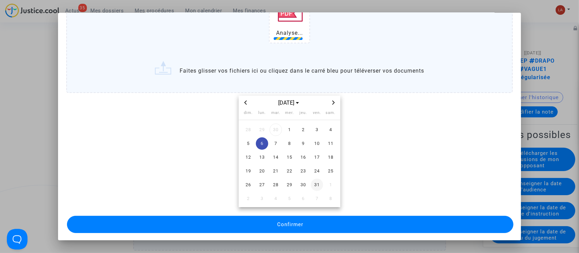
scroll to position [96, 0]
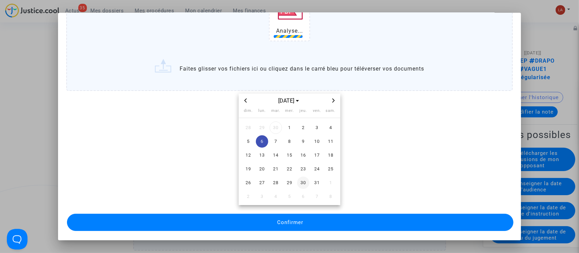
click at [298, 189] on span "30" at bounding box center [303, 182] width 12 height 12
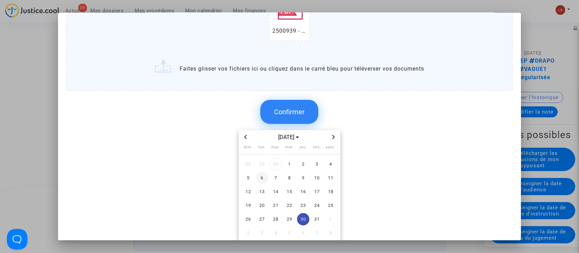
click at [259, 178] on span "6" at bounding box center [262, 177] width 12 height 12
click at [279, 123] on button "Confirmer" at bounding box center [290, 112] width 58 height 24
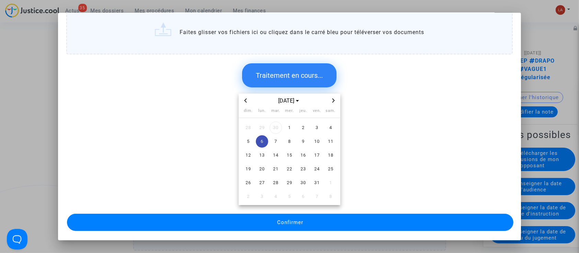
scroll to position [16, 0]
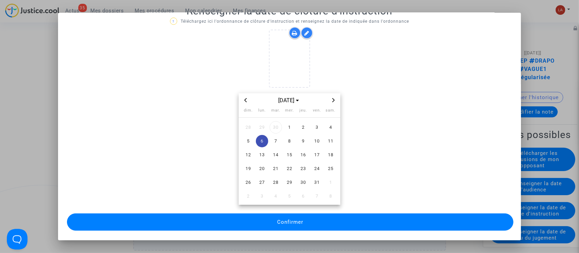
click at [425, 223] on button "Confirmer" at bounding box center [290, 221] width 447 height 17
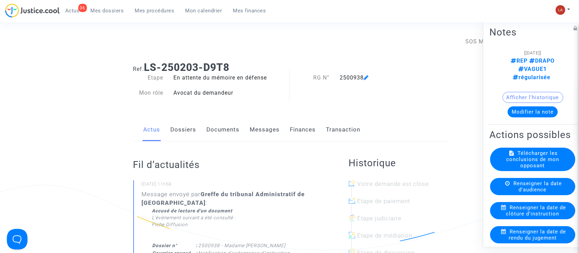
click at [533, 217] on span "Renseigner la date de clôture d'instruction" at bounding box center [537, 210] width 60 height 12
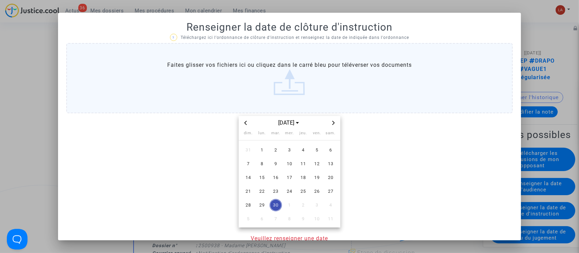
click at [298, 87] on label "Faites glisser vos fichiers ici ou cliquez dans le carré bleu pour téléverser v…" at bounding box center [289, 78] width 447 height 70
click at [0, 0] on input "Faites glisser vos fichiers ici ou cliquez dans le carré bleu pour téléverser v…" at bounding box center [0, 0] width 0 height 0
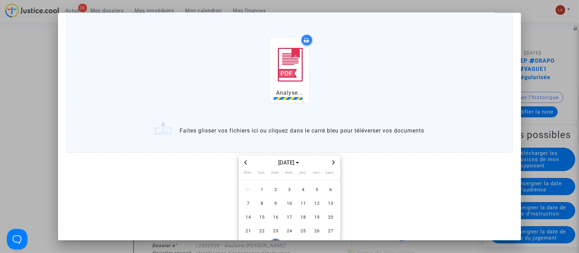
scroll to position [46, 0]
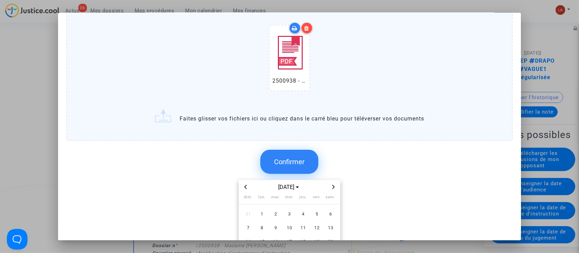
click at [275, 161] on span "Confirmer" at bounding box center [289, 161] width 31 height 8
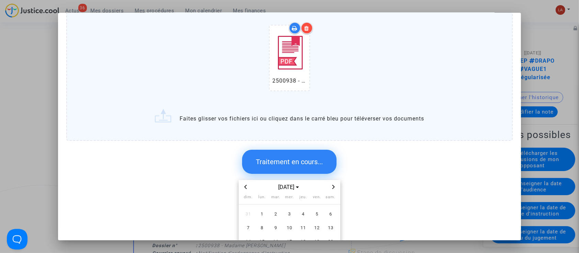
scroll to position [0, 0]
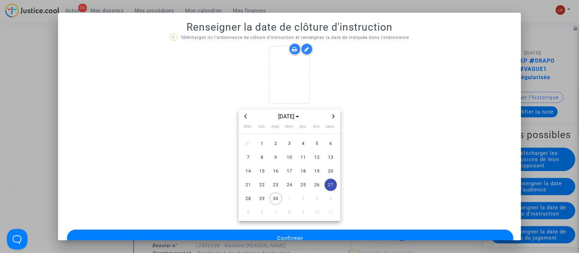
click at [332, 114] on icon "Next month" at bounding box center [334, 116] width 4 height 4
click at [261, 158] on span "6" at bounding box center [262, 157] width 12 height 12
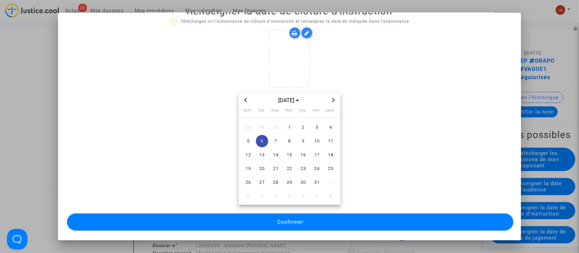
click at [429, 230] on div "Confirmer" at bounding box center [289, 221] width 447 height 21
click at [413, 229] on button "Confirmer" at bounding box center [290, 221] width 447 height 17
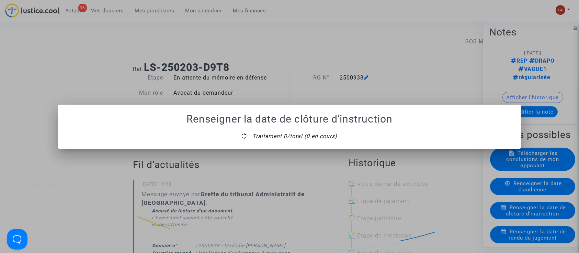
scroll to position [0, 0]
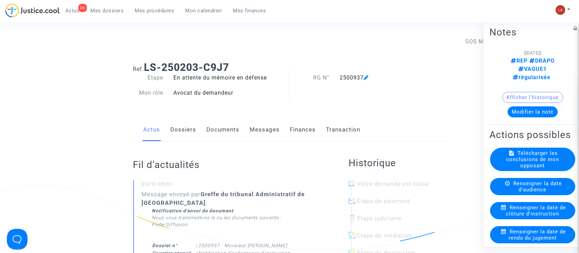
click at [532, 213] on span "Renseigner la date de clôture d'instruction" at bounding box center [537, 210] width 60 height 12
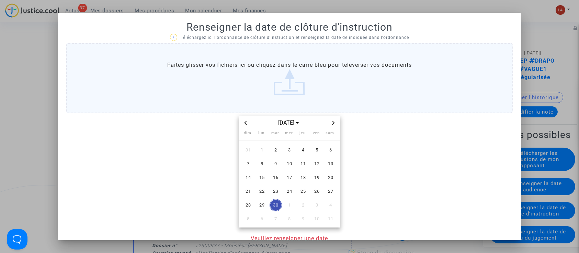
click at [306, 73] on label "Faites glisser vos fichiers ici ou cliquez dans le carré bleu pour téléverser v…" at bounding box center [289, 78] width 447 height 70
click at [0, 0] on input "Faites glisser vos fichiers ici ou cliquez dans le carré bleu pour téléverser v…" at bounding box center [0, 0] width 0 height 0
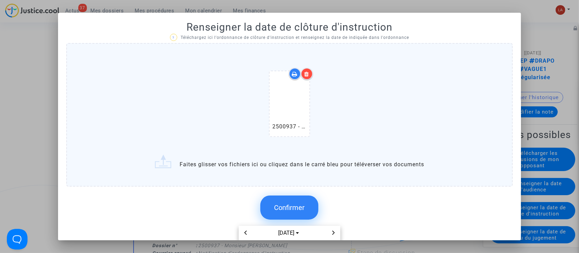
click at [294, 206] on span "Confirmer" at bounding box center [289, 207] width 31 height 8
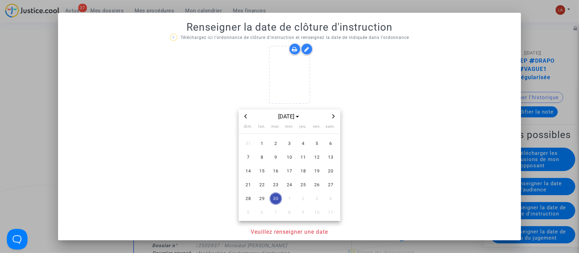
click at [333, 122] on div "[DATE]" at bounding box center [290, 116] width 102 height 14
click at [330, 112] on button "Next month" at bounding box center [334, 116] width 8 height 9
click at [261, 161] on span "6" at bounding box center [262, 157] width 12 height 12
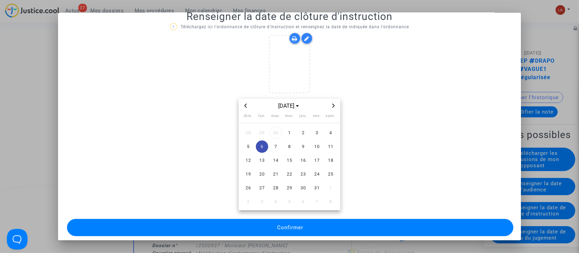
scroll to position [16, 0]
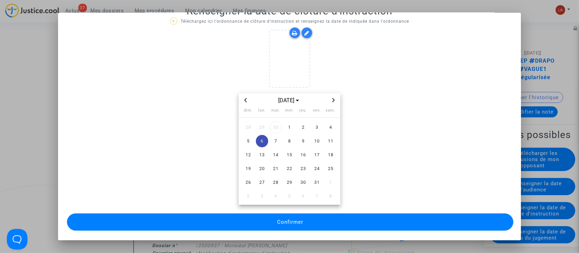
drag, startPoint x: 420, startPoint y: 219, endPoint x: 417, endPoint y: 217, distance: 4.1
click at [420, 219] on button "Confirmer" at bounding box center [290, 221] width 447 height 17
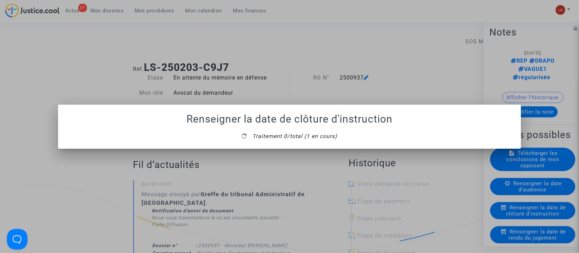
scroll to position [0, 0]
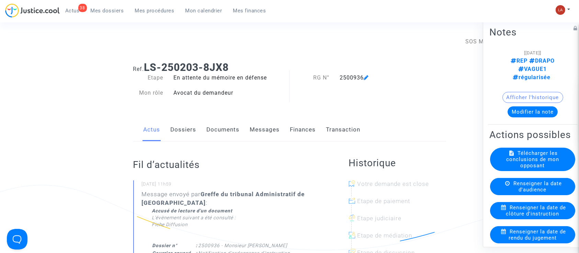
click at [516, 208] on span "Renseigner la date de clôture d'instruction" at bounding box center [537, 210] width 60 height 12
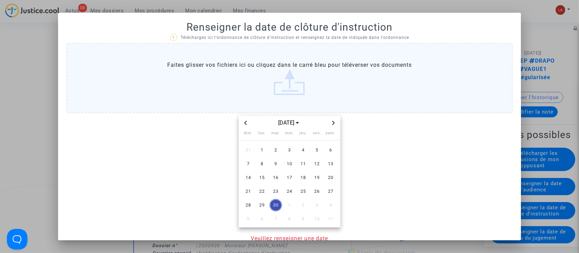
click at [291, 84] on label "Faites glisser vos fichiers ici ou cliquez dans le carré bleu pour téléverser v…" at bounding box center [289, 78] width 447 height 70
click at [0, 0] on input "Faites glisser vos fichiers ici ou cliquez dans le carré bleu pour téléverser v…" at bounding box center [0, 0] width 0 height 0
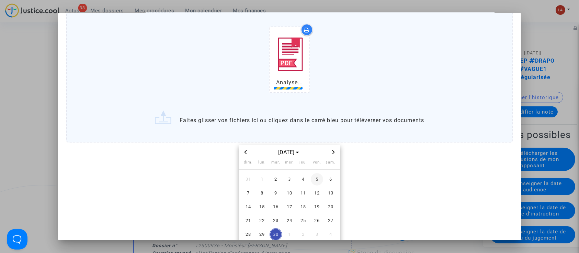
scroll to position [90, 0]
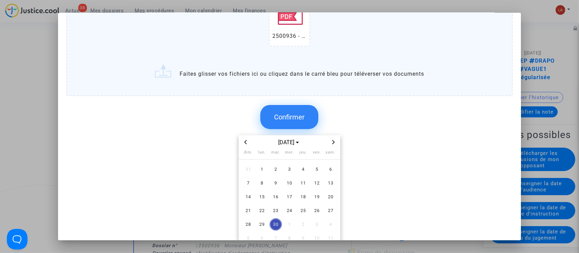
click at [289, 113] on span "Confirmer" at bounding box center [289, 117] width 31 height 8
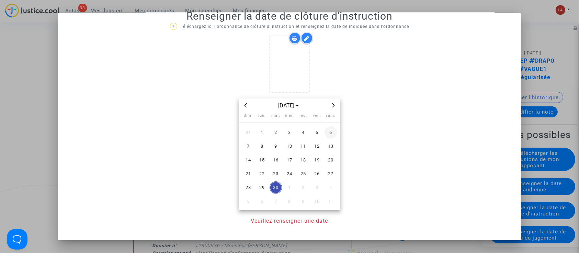
scroll to position [0, 0]
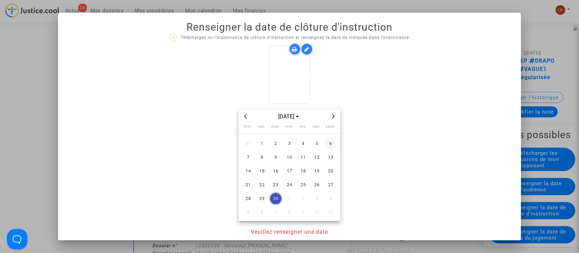
click at [330, 142] on span "6" at bounding box center [331, 143] width 12 height 12
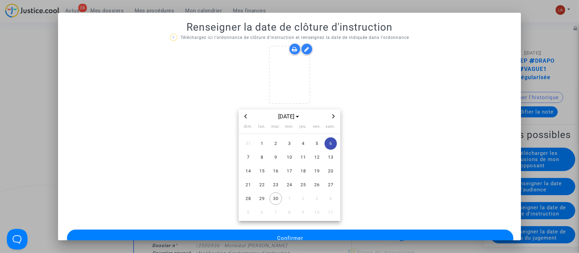
click at [330, 119] on span "Next month" at bounding box center [334, 116] width 8 height 8
click at [258, 156] on span "6" at bounding box center [262, 157] width 12 height 12
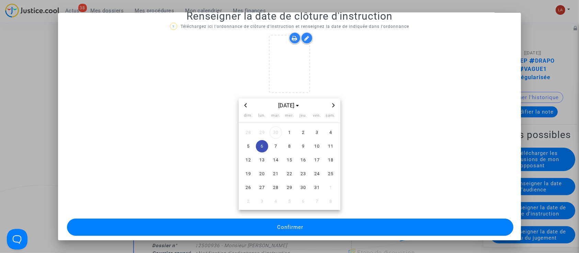
scroll to position [16, 0]
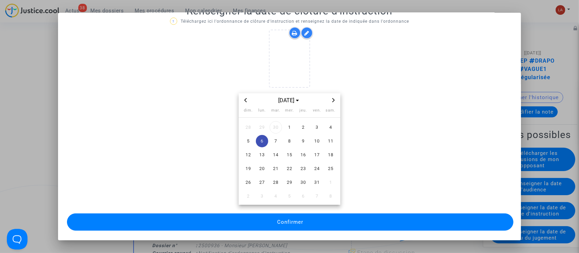
click at [390, 218] on button "Confirmer" at bounding box center [290, 221] width 447 height 17
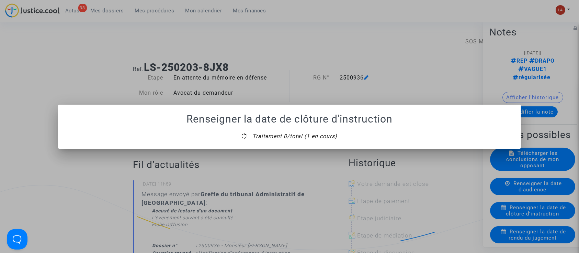
scroll to position [0, 0]
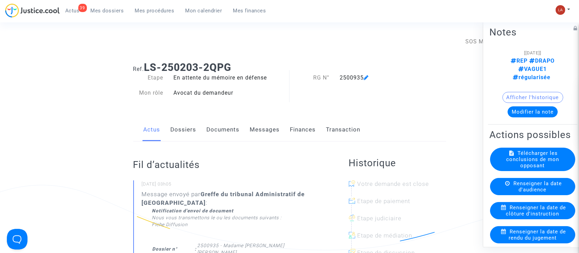
click at [543, 209] on span "Renseigner la date de clôture d'instruction" at bounding box center [537, 210] width 60 height 12
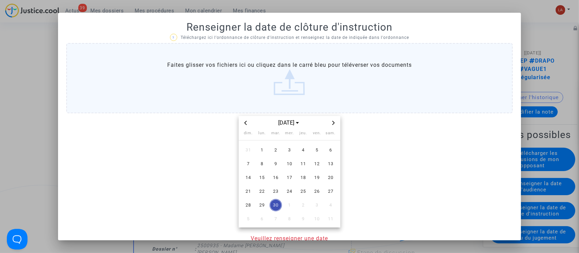
click at [252, 92] on label "Faites glisser vos fichiers ici ou cliquez dans le carré bleu pour téléverser v…" at bounding box center [289, 78] width 447 height 70
click at [0, 0] on input "Faites glisser vos fichiers ici ou cliquez dans le carré bleu pour téléverser v…" at bounding box center [0, 0] width 0 height 0
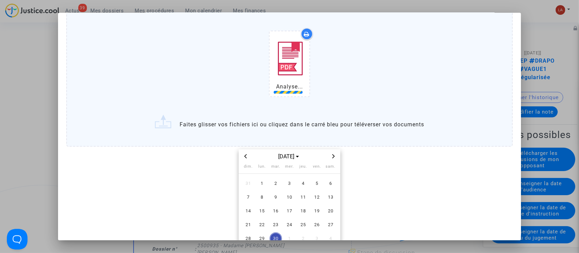
scroll to position [90, 0]
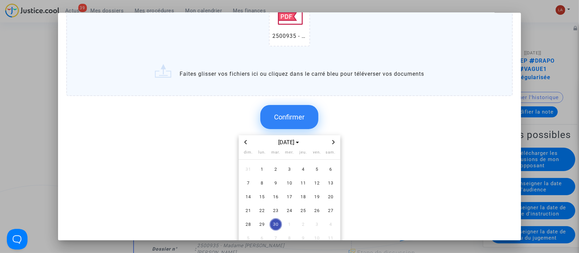
click at [288, 120] on span "Confirmer" at bounding box center [289, 117] width 31 height 8
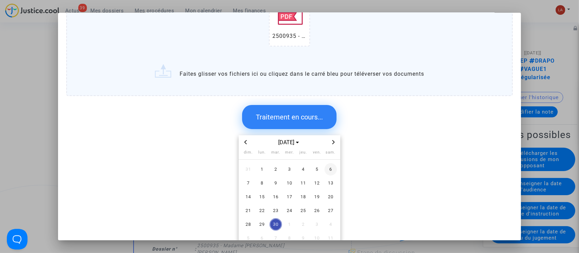
scroll to position [0, 0]
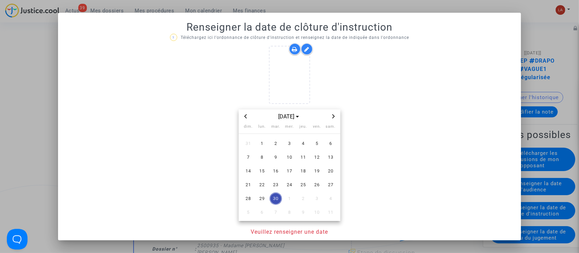
click at [331, 119] on span "Next month" at bounding box center [334, 116] width 8 height 8
click at [256, 155] on span "6" at bounding box center [262, 157] width 12 height 12
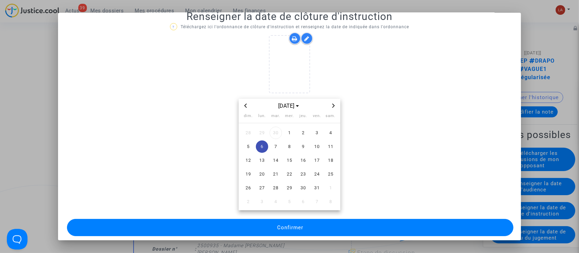
scroll to position [16, 0]
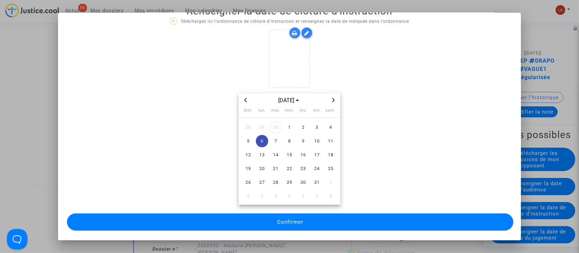
click at [408, 224] on button "Confirmer" at bounding box center [290, 221] width 447 height 17
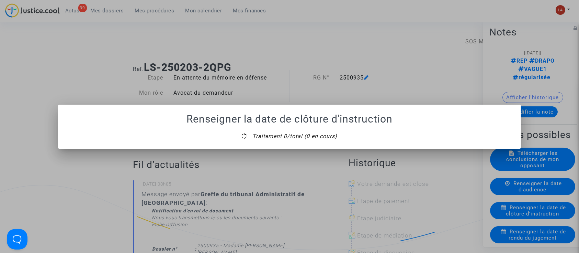
scroll to position [0, 0]
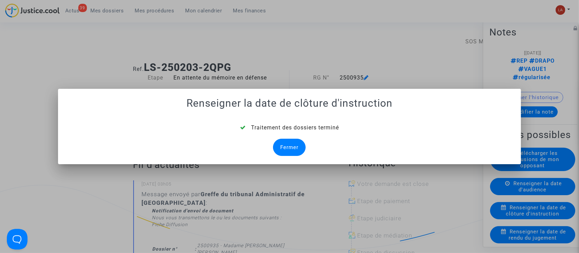
click at [301, 150] on div "Fermer" at bounding box center [289, 147] width 33 height 17
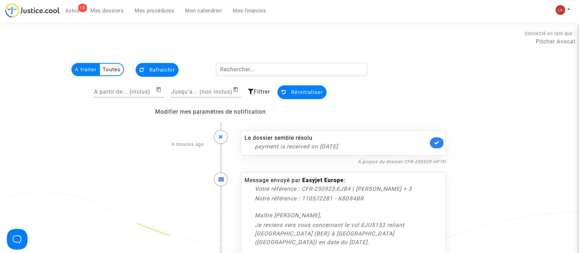
click at [413, 165] on div "À propos du dossier CFR-250529-HP7H" at bounding box center [343, 161] width 205 height 8
click at [417, 159] on link "À propos du dossier CFR-250529-HP7H" at bounding box center [402, 161] width 88 height 5
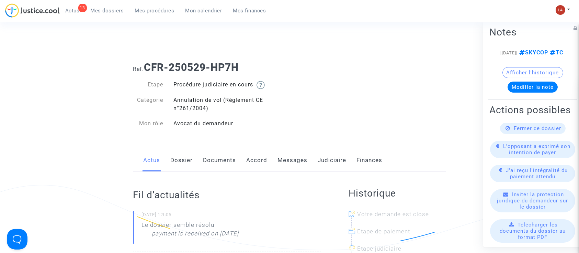
click at [525, 131] on span "Fermer ce dossier" at bounding box center [537, 128] width 47 height 6
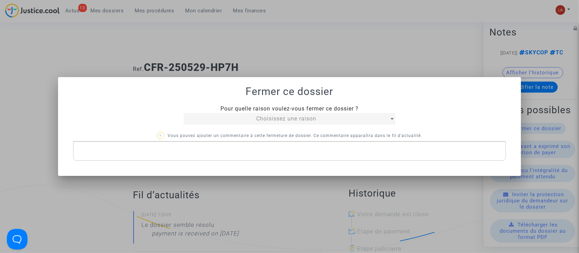
click at [369, 120] on div "Choisissez une raison" at bounding box center [286, 118] width 205 height 8
